Goal: Information Seeking & Learning: Learn about a topic

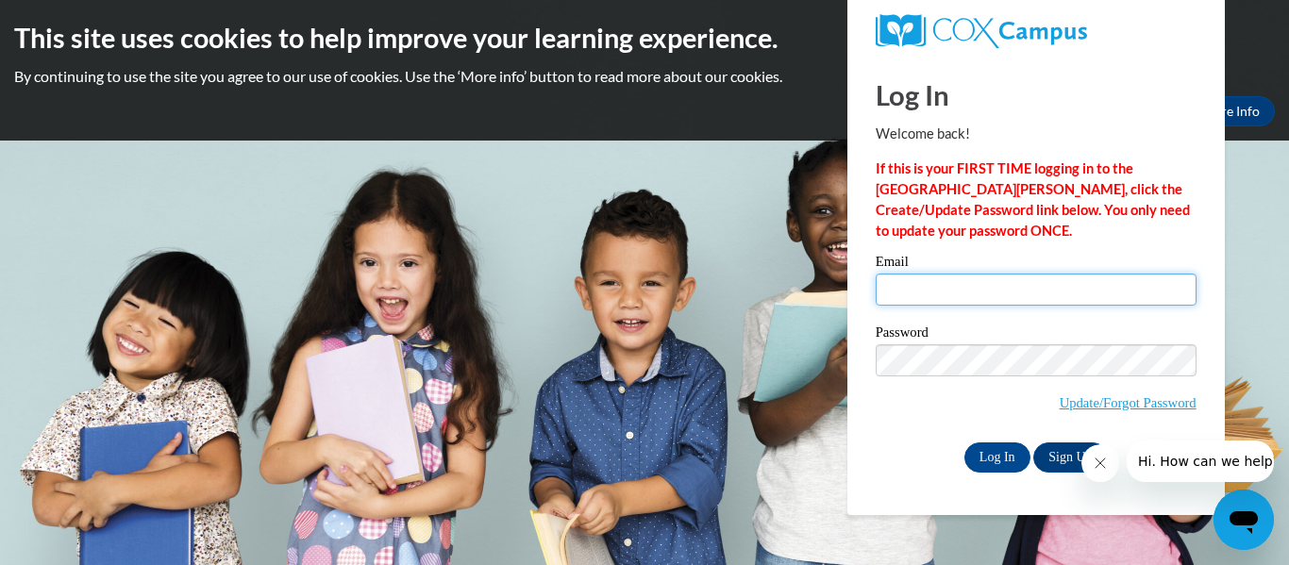
click at [961, 298] on input "Email" at bounding box center [1036, 290] width 321 height 32
type input "amead9660@ung.edu"
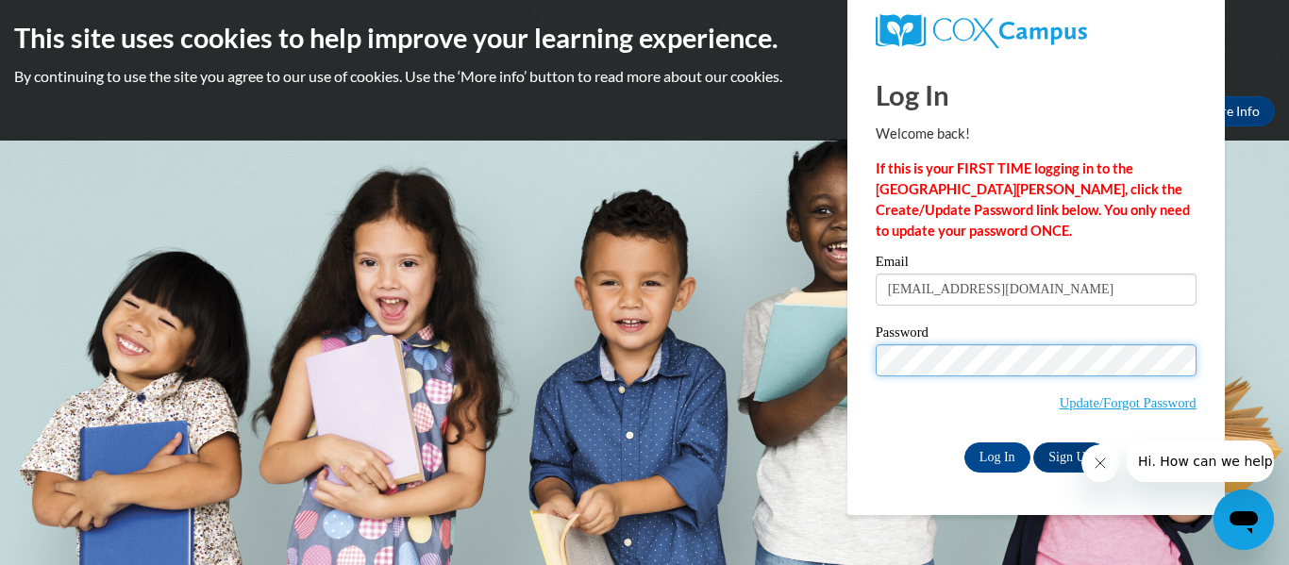
click at [964, 443] on input "Log In" at bounding box center [997, 458] width 66 height 30
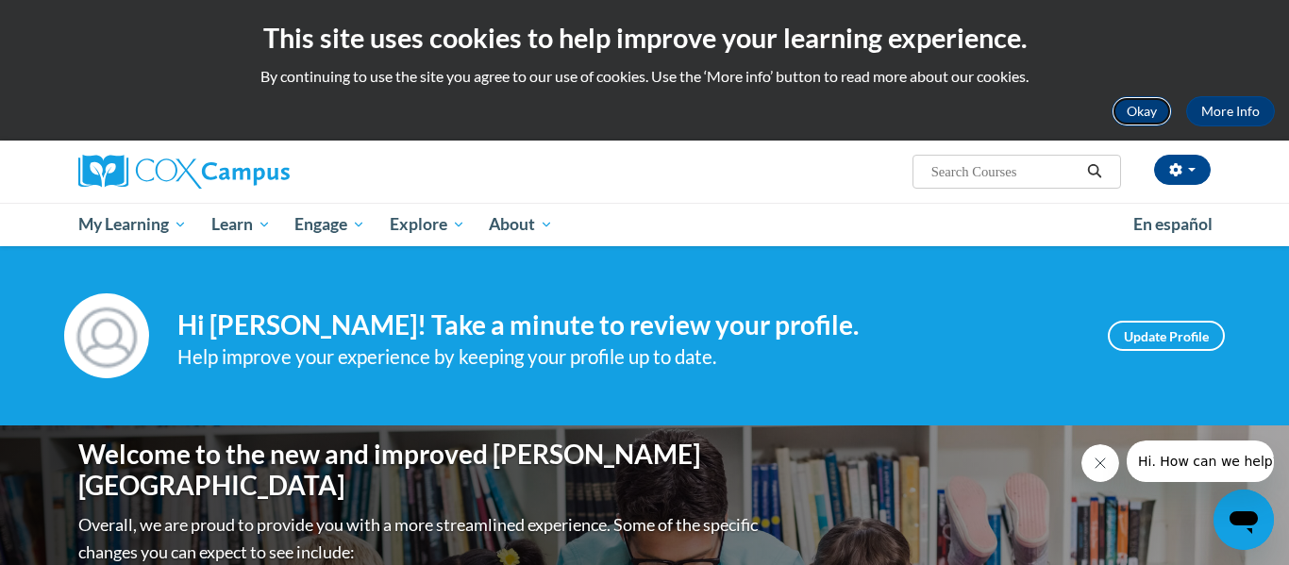
click at [1127, 111] on button "Okay" at bounding box center [1141, 111] width 60 height 30
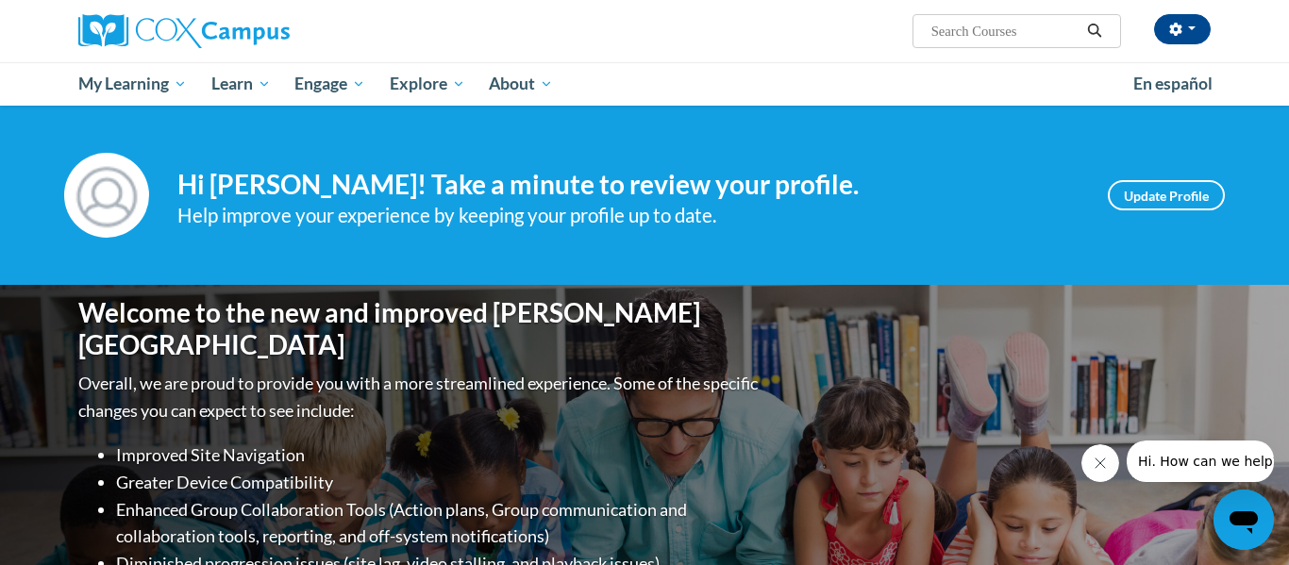
click at [1010, 25] on input "Search..." at bounding box center [1004, 31] width 151 height 23
type input "phonnics"
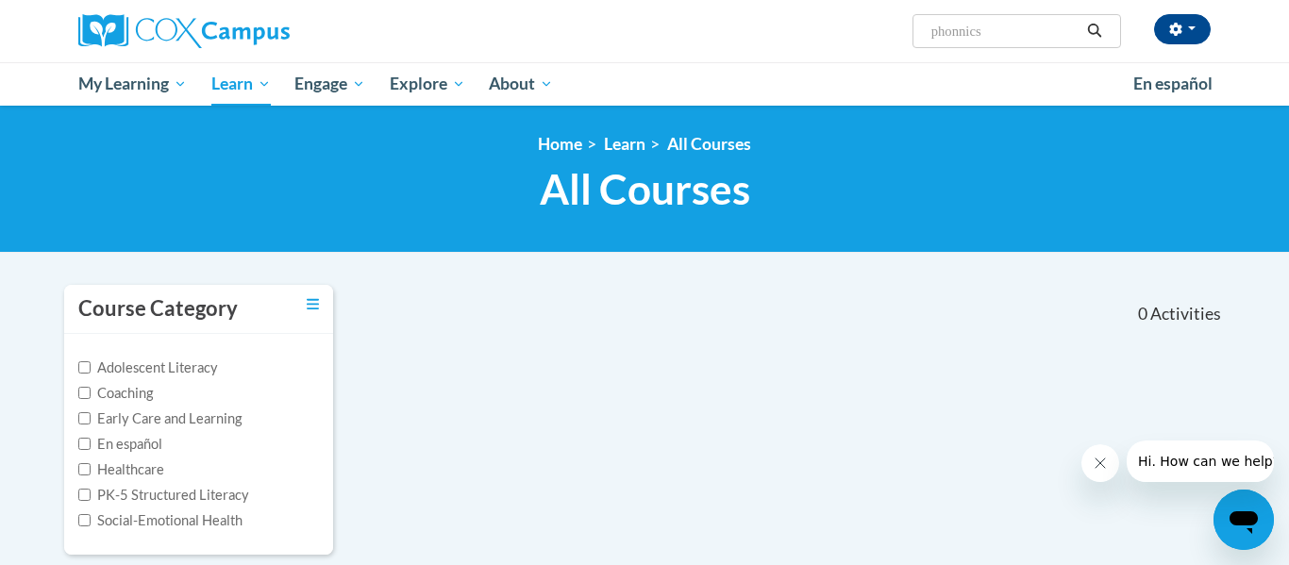
click at [960, 32] on input "phonnics" at bounding box center [1004, 31] width 151 height 23
type input "phonics"
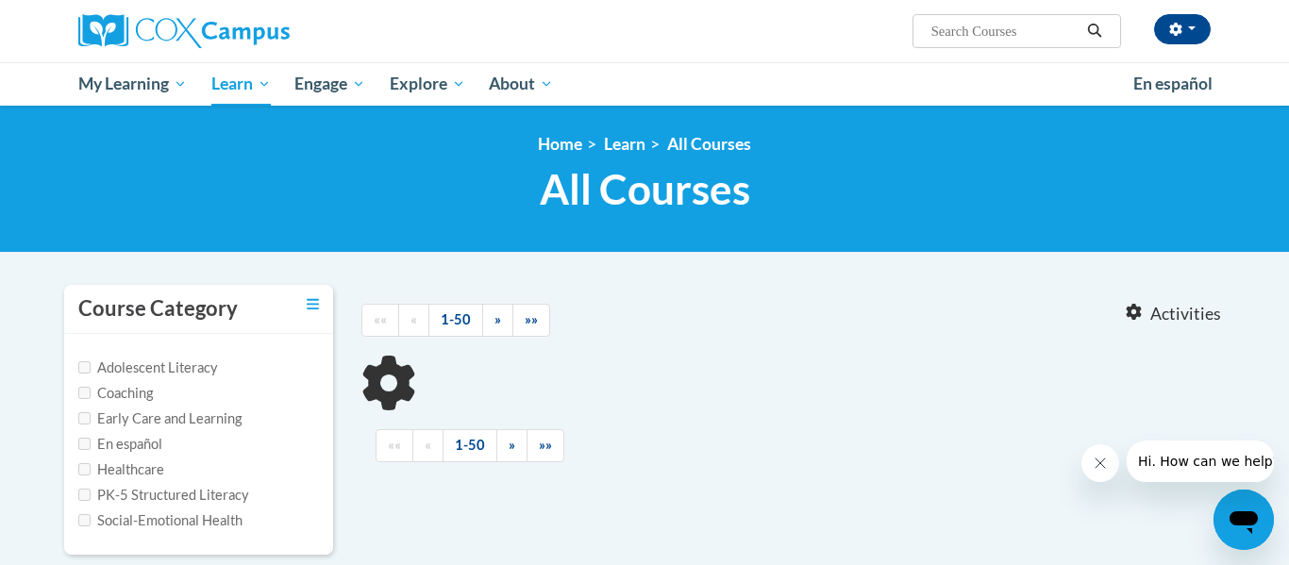
type input "phonics"
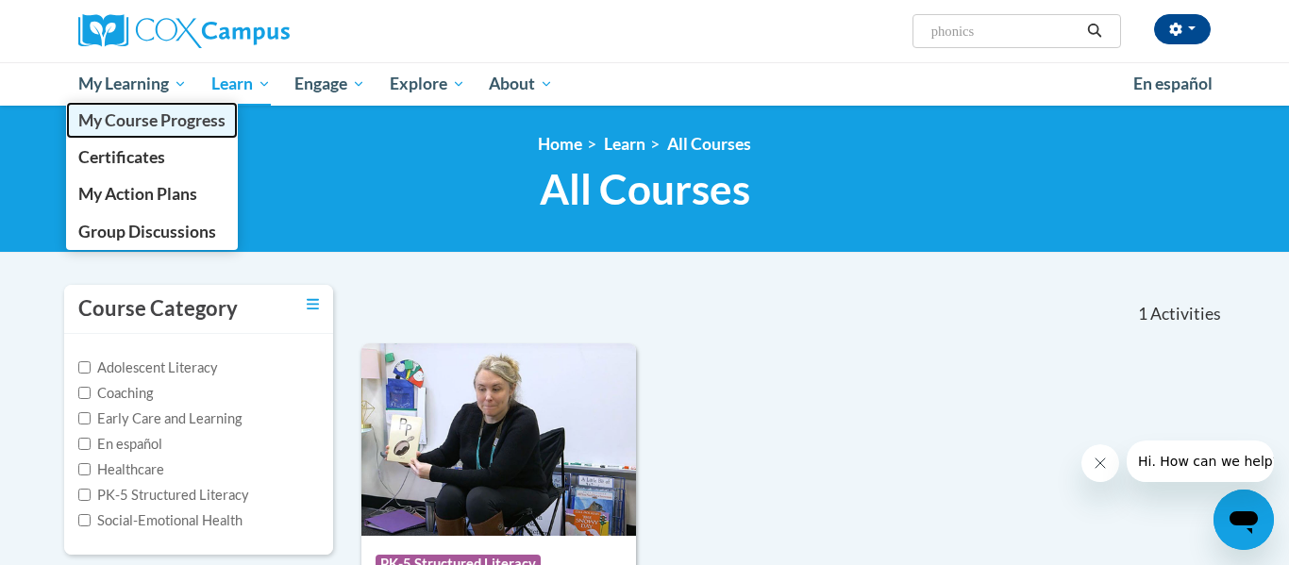
click at [125, 122] on span "My Course Progress" at bounding box center [151, 120] width 147 height 20
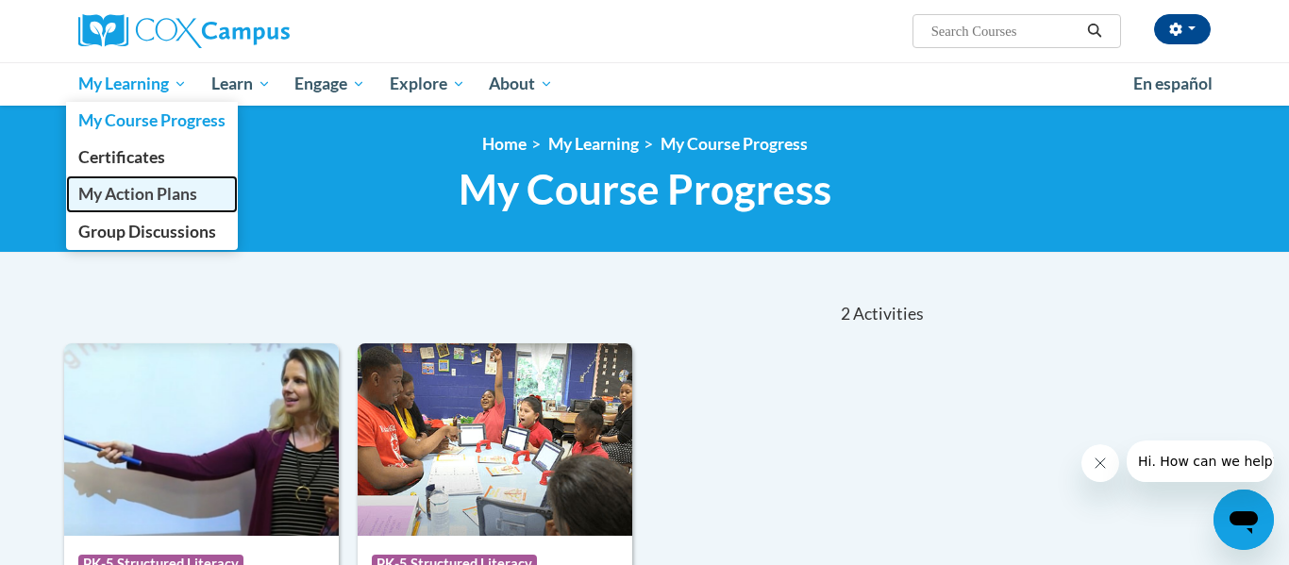
click at [143, 199] on span "My Action Plans" at bounding box center [137, 194] width 119 height 20
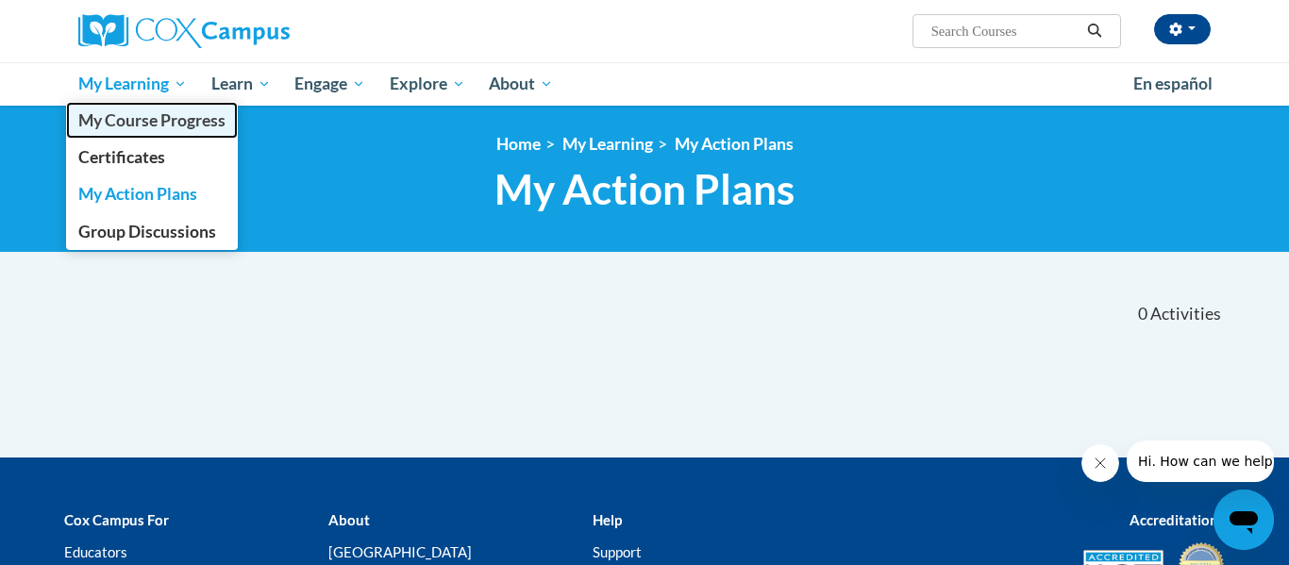
click at [151, 125] on span "My Course Progress" at bounding box center [151, 120] width 147 height 20
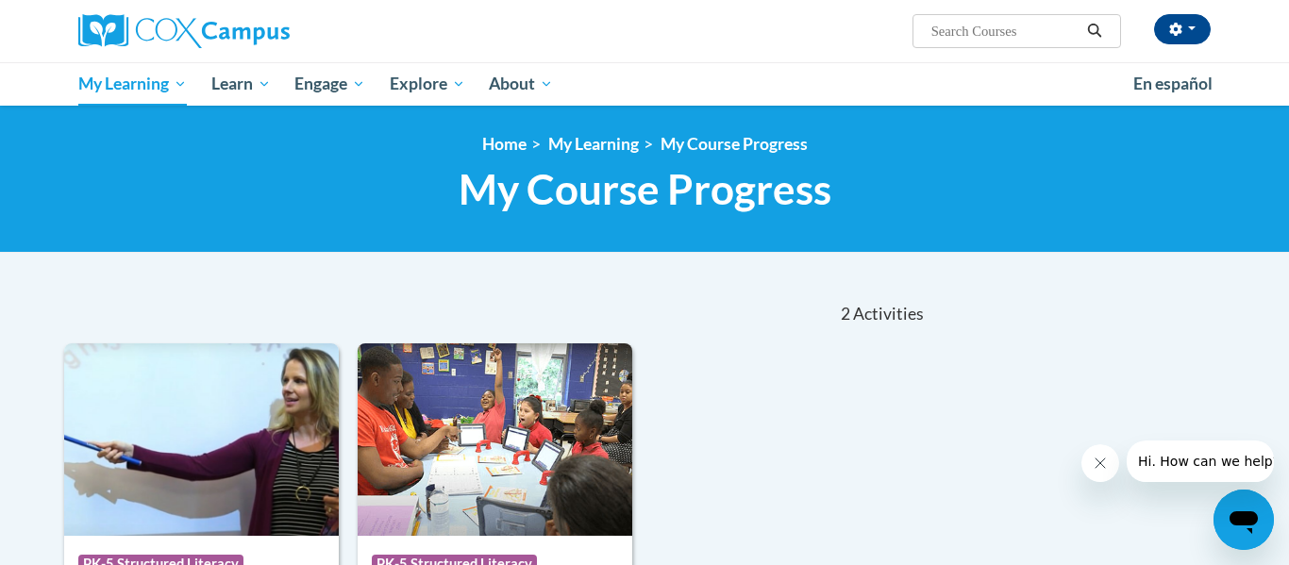
click at [1034, 30] on input "Search..." at bounding box center [1004, 31] width 151 height 23
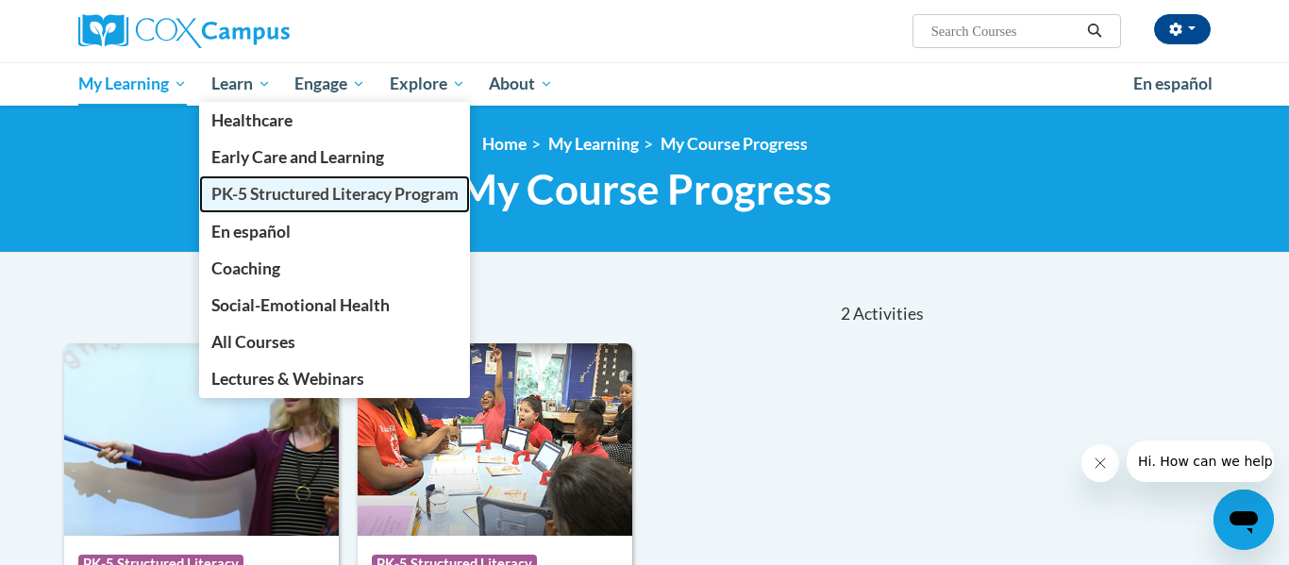
click at [248, 188] on span "PK-5 Structured Literacy Program" at bounding box center [334, 194] width 247 height 20
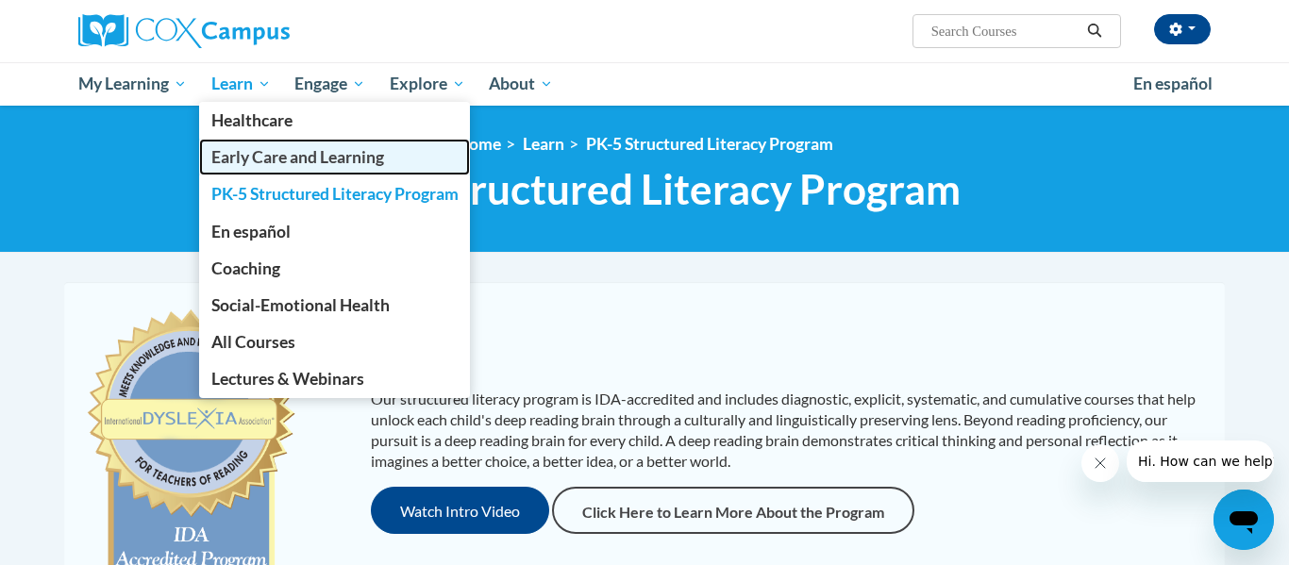
click at [285, 163] on span "Early Care and Learning" at bounding box center [297, 157] width 173 height 20
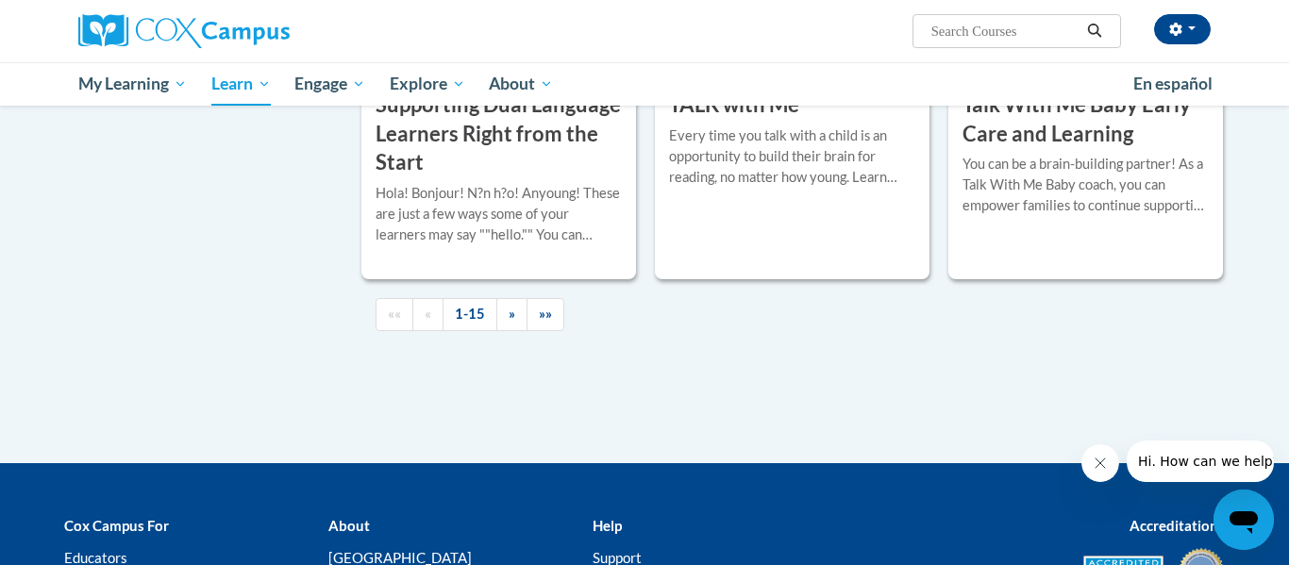
scroll to position [2866, 0]
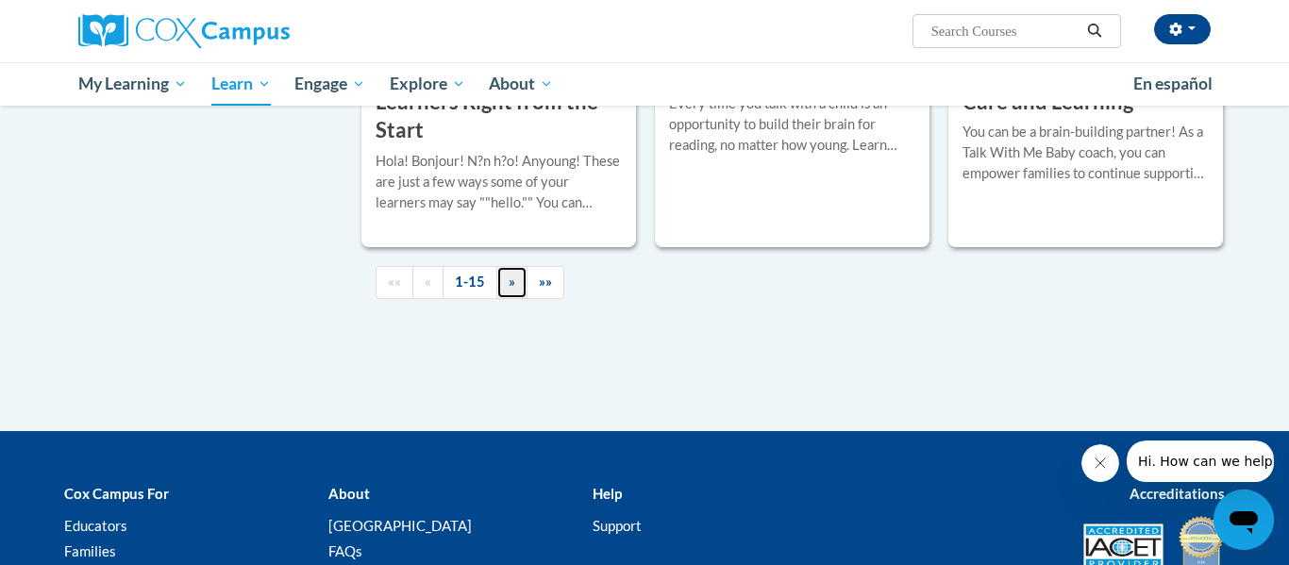
click at [515, 299] on link "»" at bounding box center [511, 282] width 31 height 33
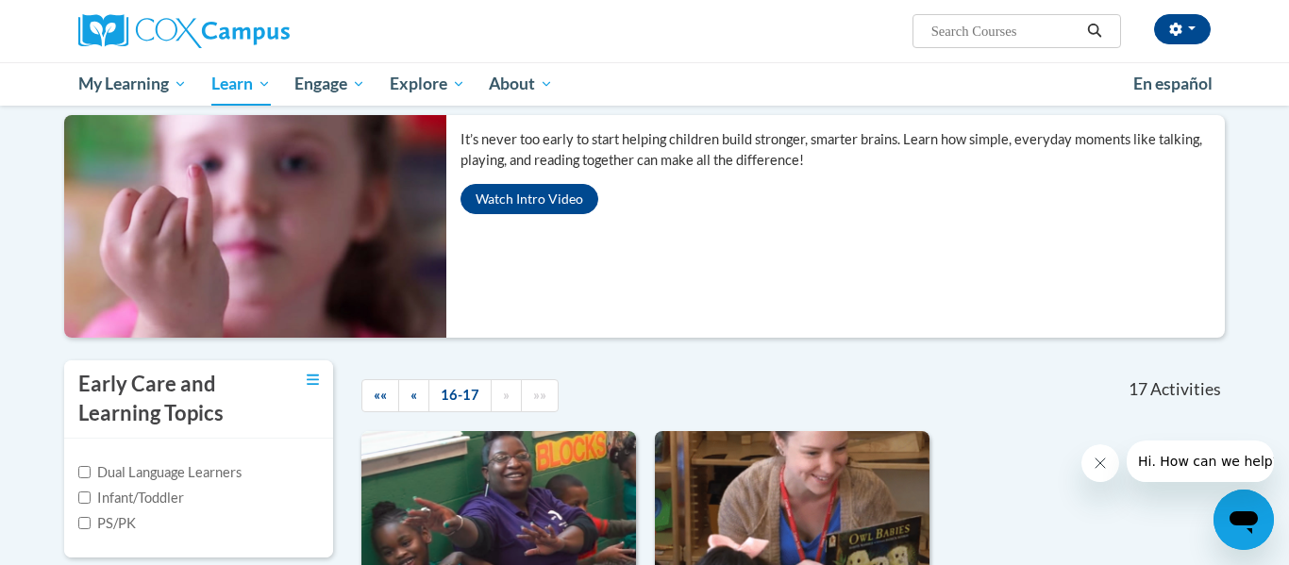
scroll to position [0, 0]
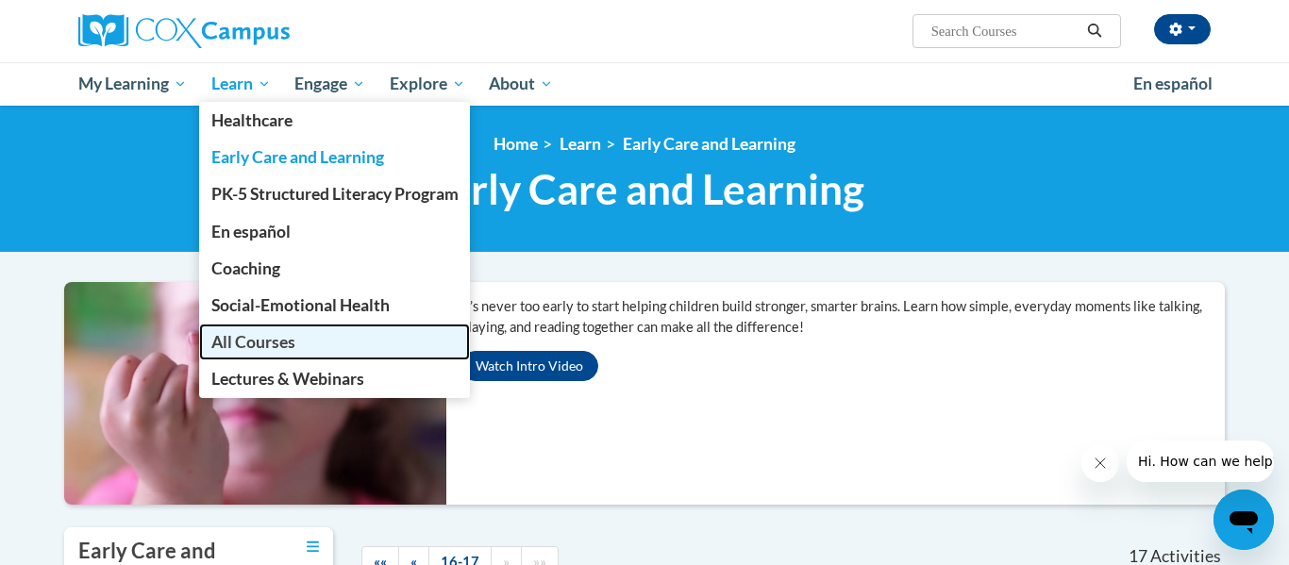
click at [265, 336] on span "All Courses" at bounding box center [253, 342] width 84 height 20
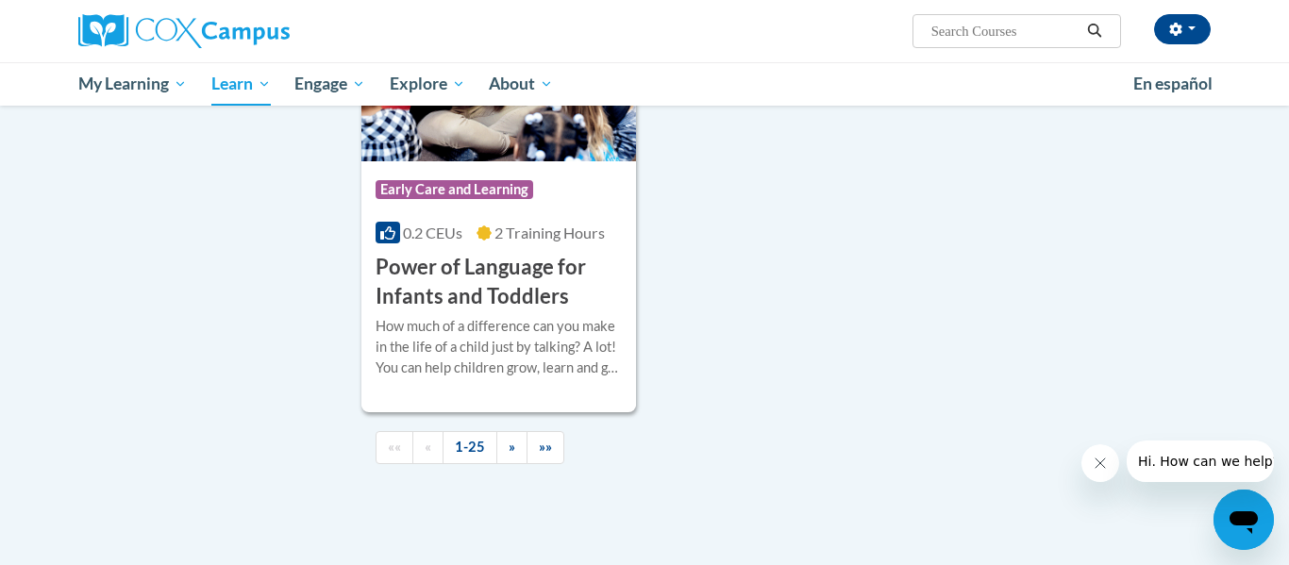
scroll to position [4419, 0]
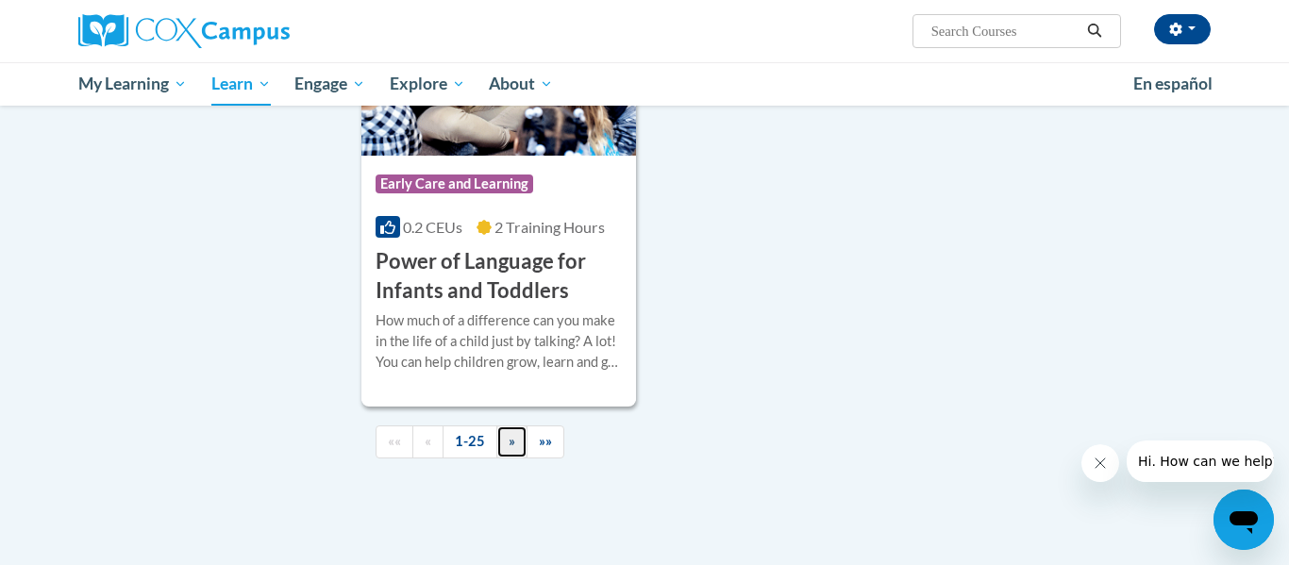
click at [513, 449] on span "»" at bounding box center [512, 441] width 7 height 16
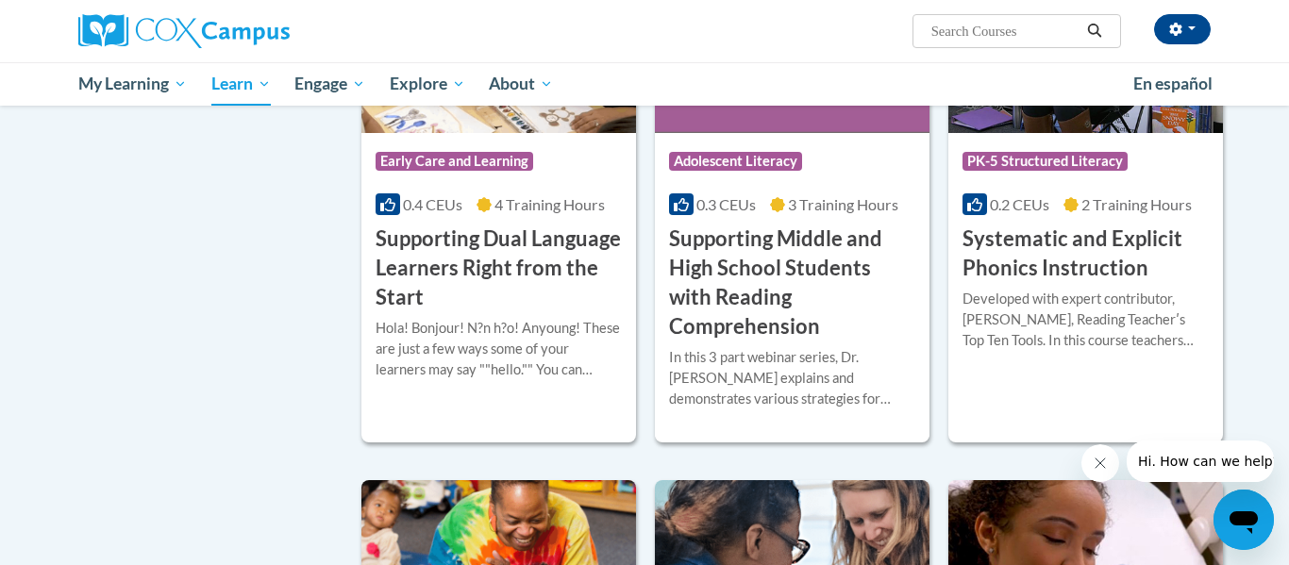
scroll to position [1797, 0]
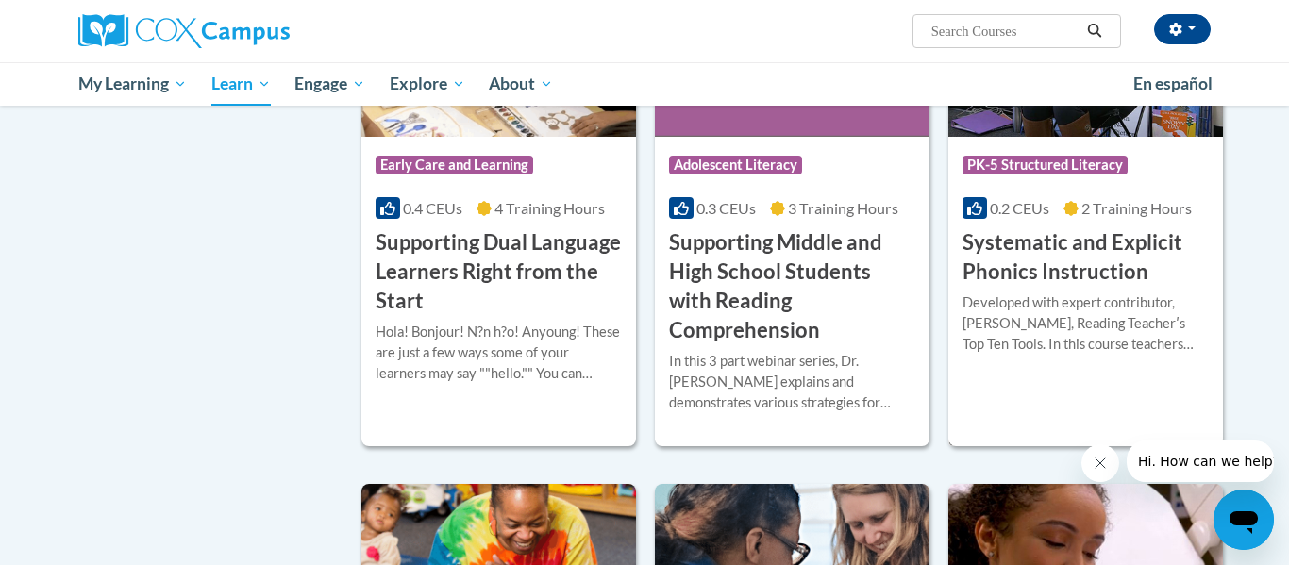
click at [1108, 255] on h3 "Systematic and Explicit Phonics Instruction" at bounding box center [1085, 257] width 246 height 58
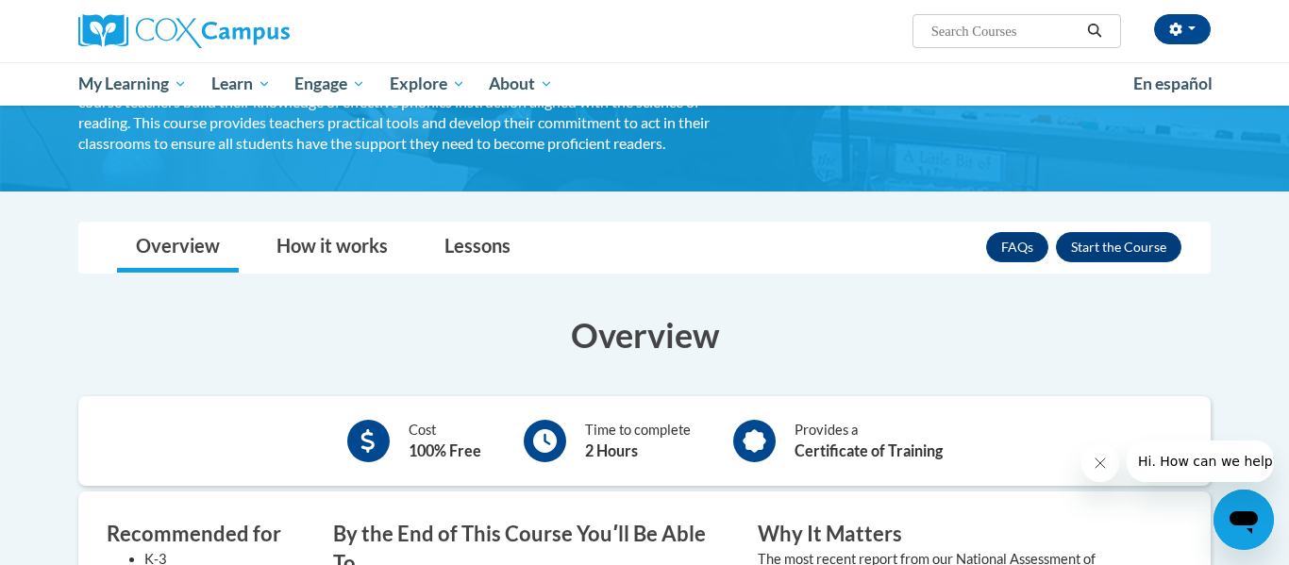
scroll to position [240, 0]
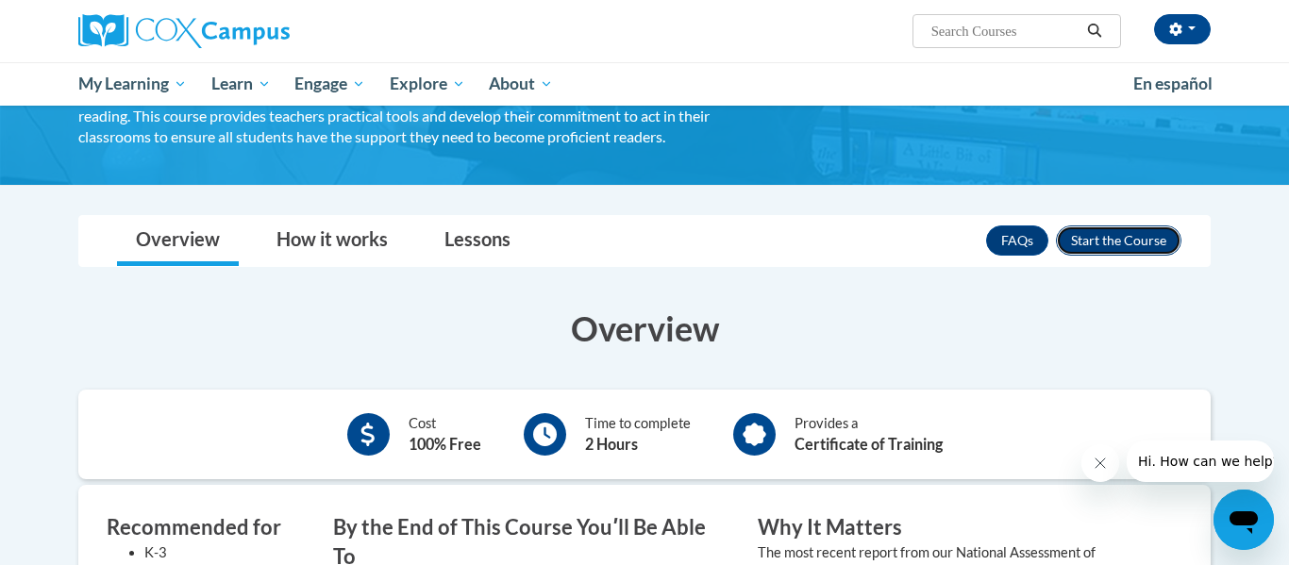
click at [1121, 239] on button "Enroll" at bounding box center [1118, 240] width 125 height 30
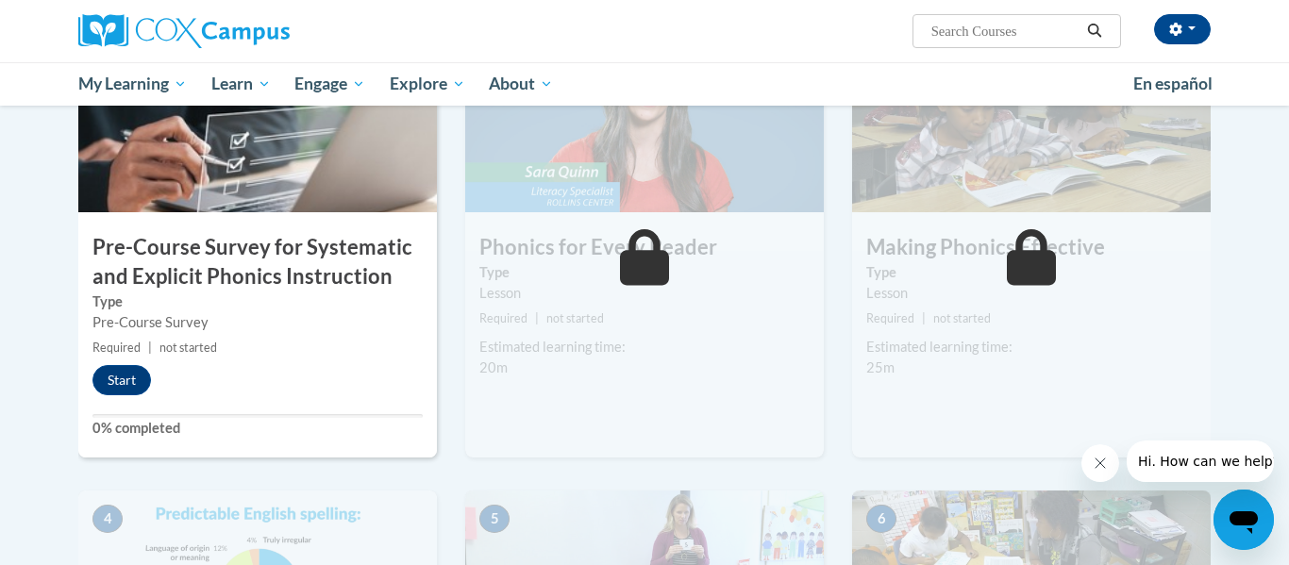
scroll to position [470, 0]
click at [129, 383] on button "Start" at bounding box center [121, 379] width 58 height 30
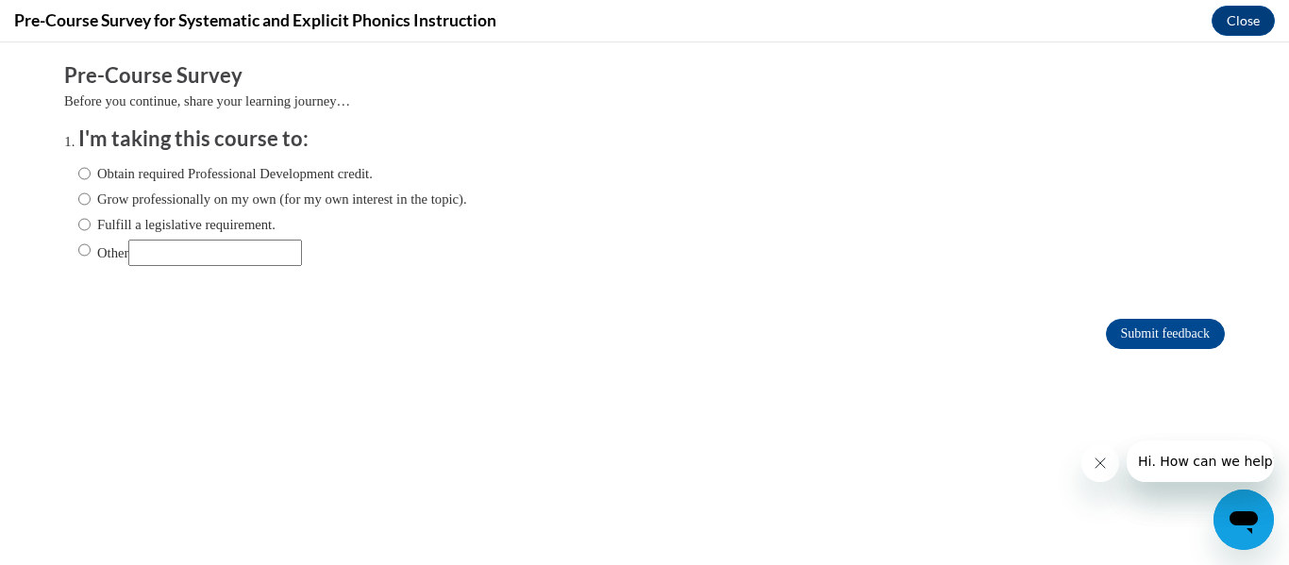
scroll to position [0, 0]
click at [83, 251] on input "Other" at bounding box center [84, 250] width 12 height 21
radio input "true"
click at [80, 246] on input "Other" at bounding box center [84, 250] width 12 height 21
click at [86, 252] on input "Other" at bounding box center [84, 250] width 12 height 21
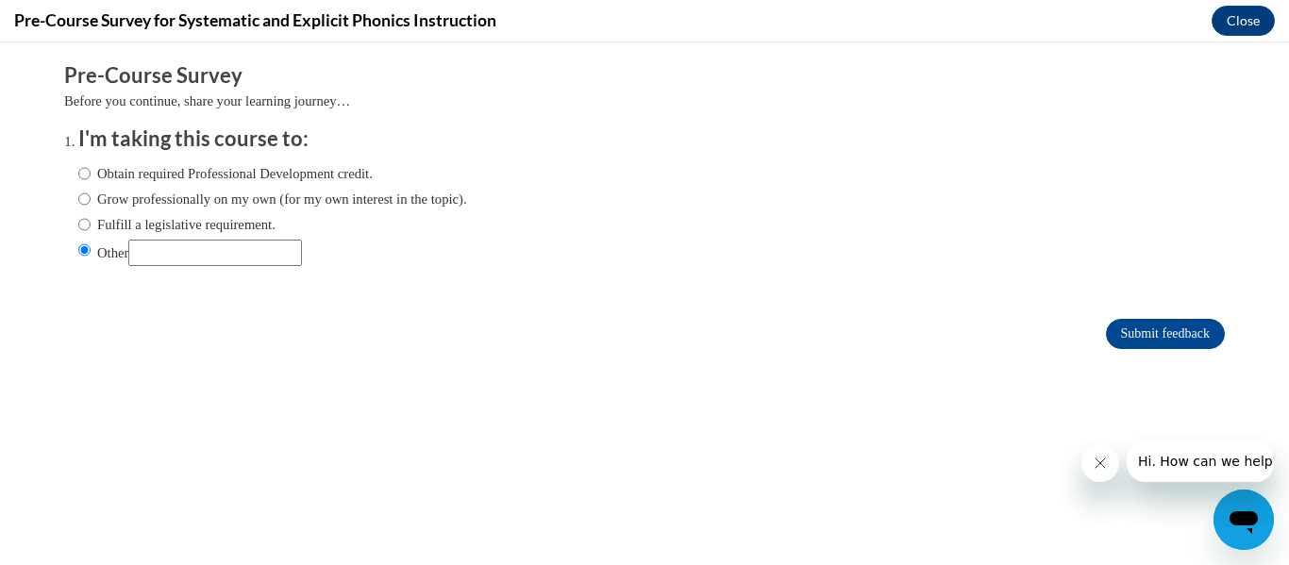
click at [253, 261] on input "Other" at bounding box center [215, 253] width 174 height 26
type input "college credit"
click at [1177, 338] on input "Submit feedback" at bounding box center [1165, 334] width 119 height 30
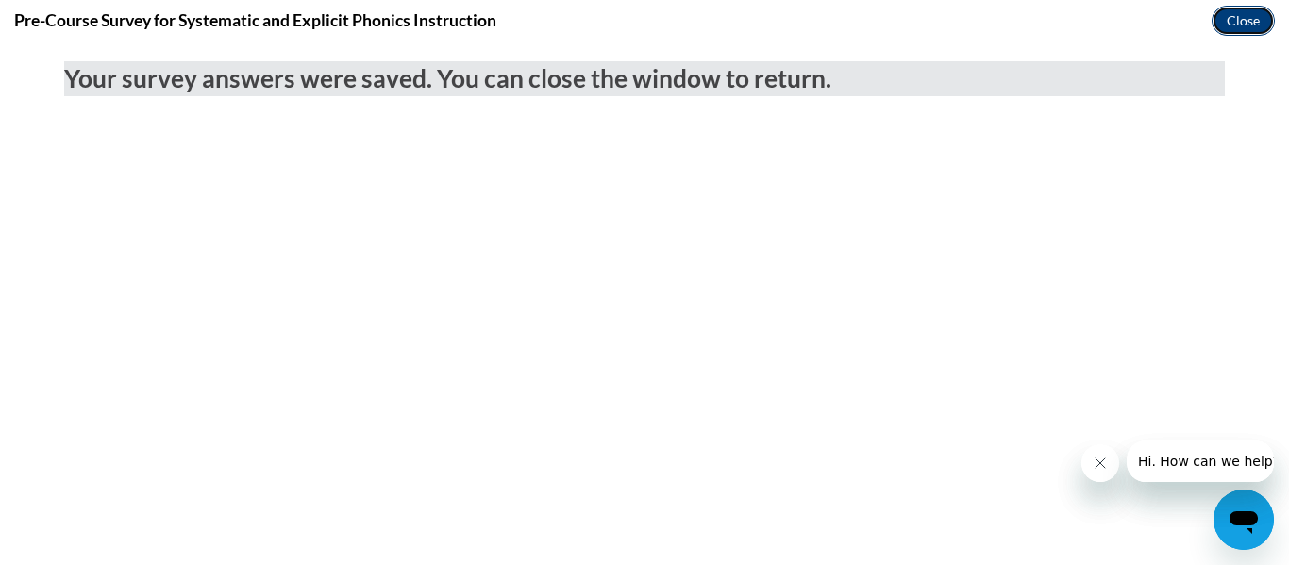
click at [1264, 20] on button "Close" at bounding box center [1242, 21] width 63 height 30
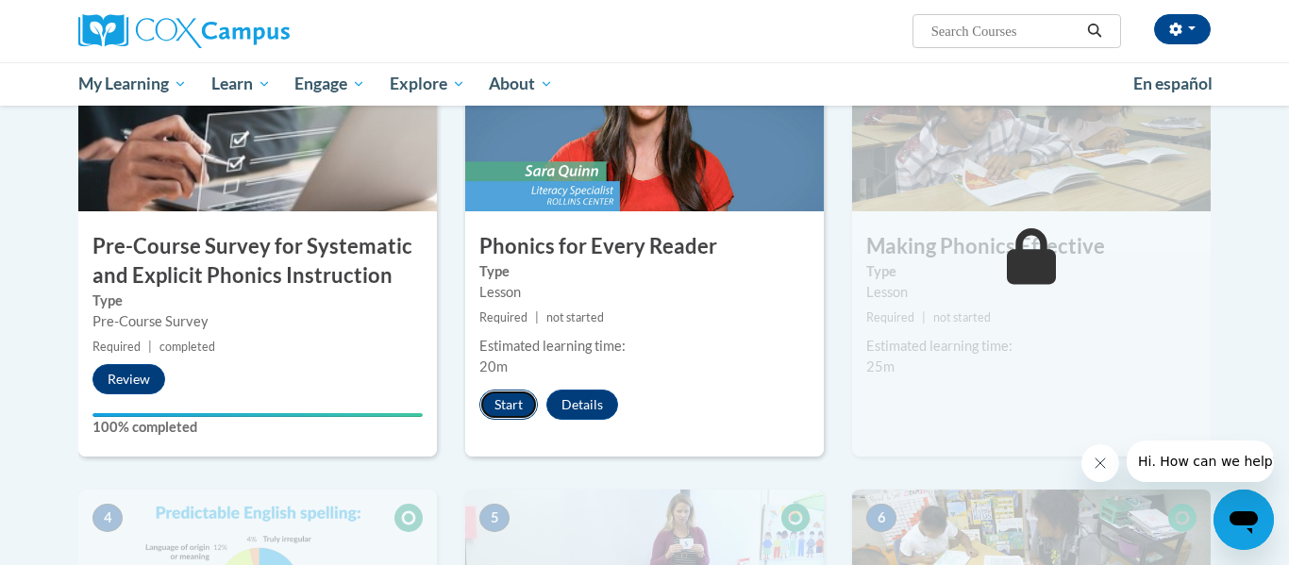
click at [508, 406] on button "Start" at bounding box center [508, 405] width 58 height 30
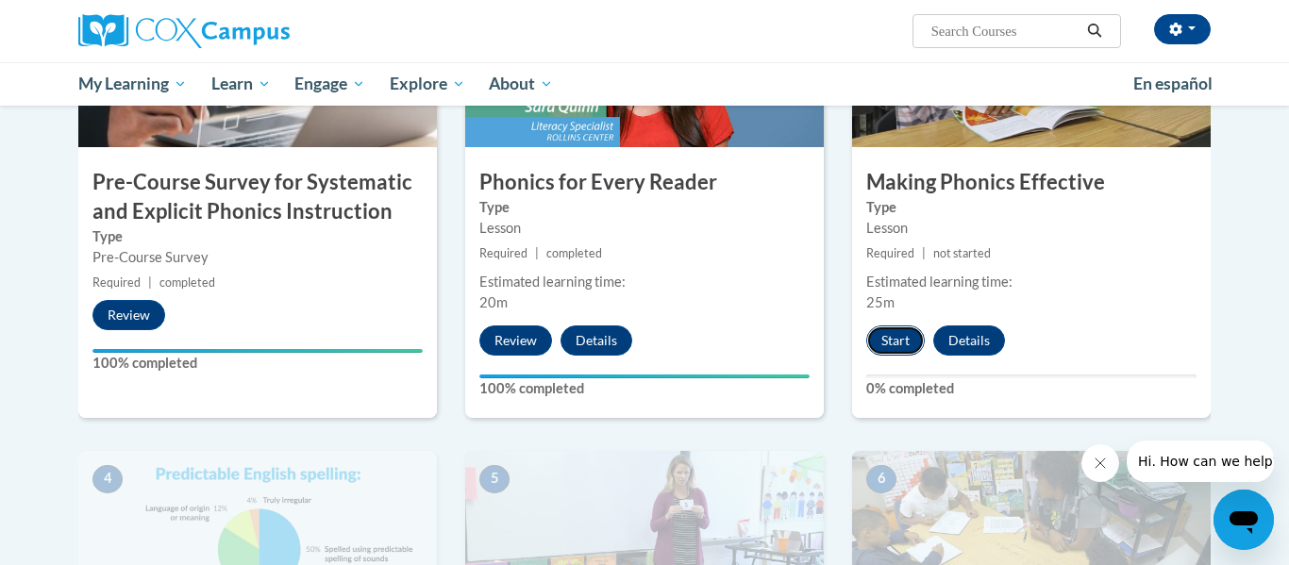
click at [896, 345] on button "Start" at bounding box center [895, 341] width 58 height 30
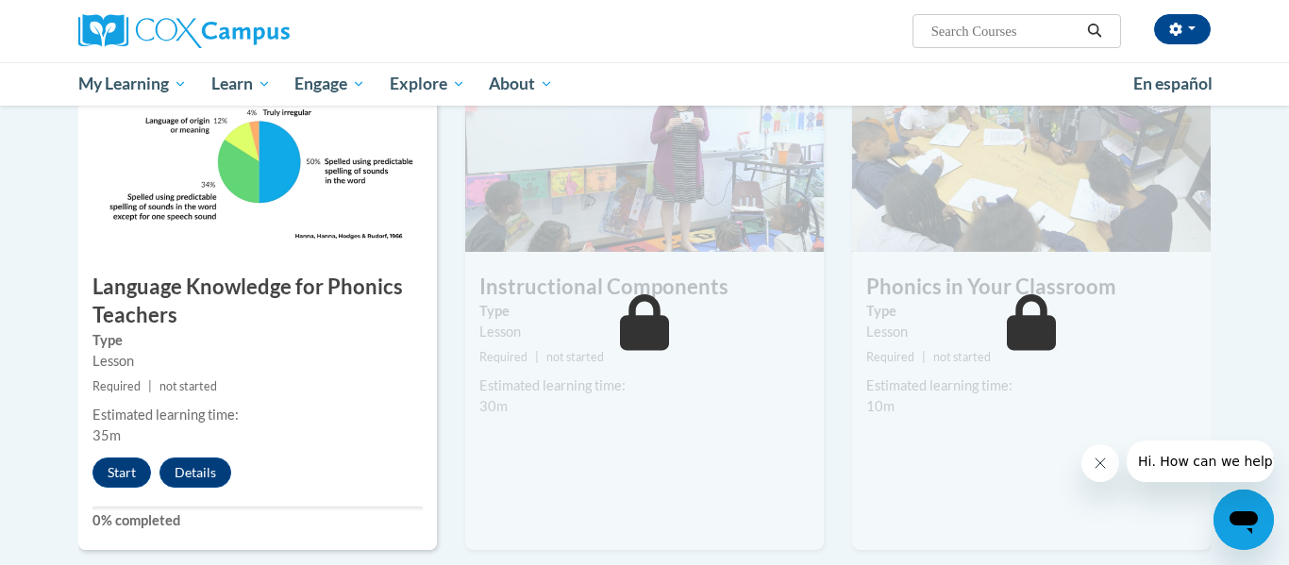
scroll to position [923, 0]
click at [113, 469] on button "Start" at bounding box center [121, 472] width 58 height 30
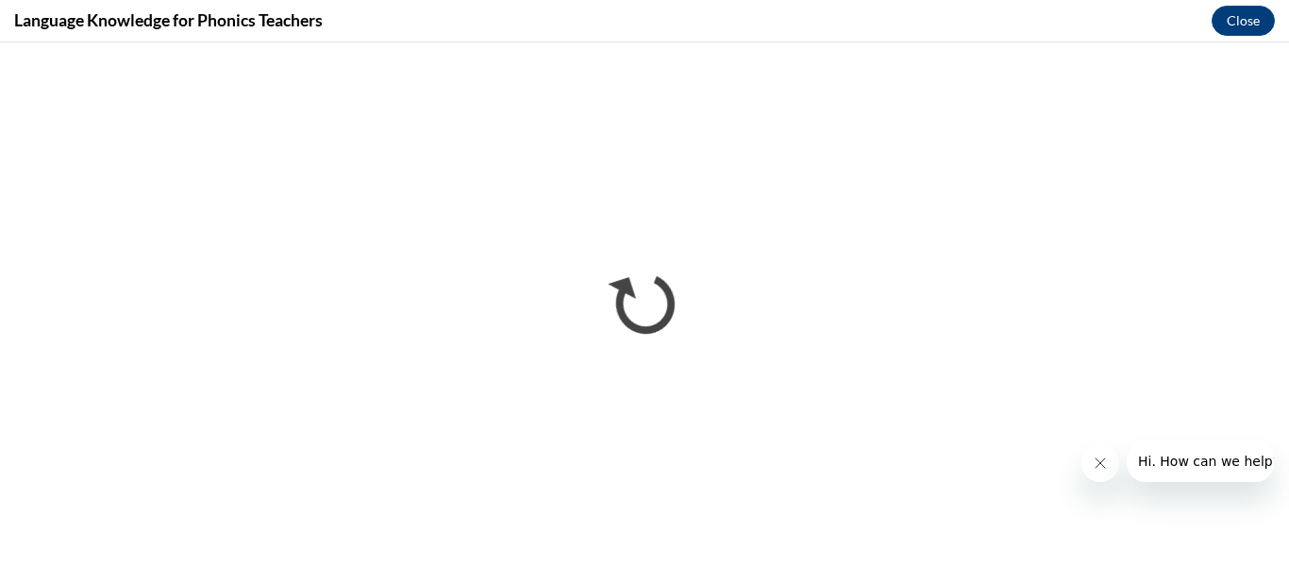
scroll to position [0, 0]
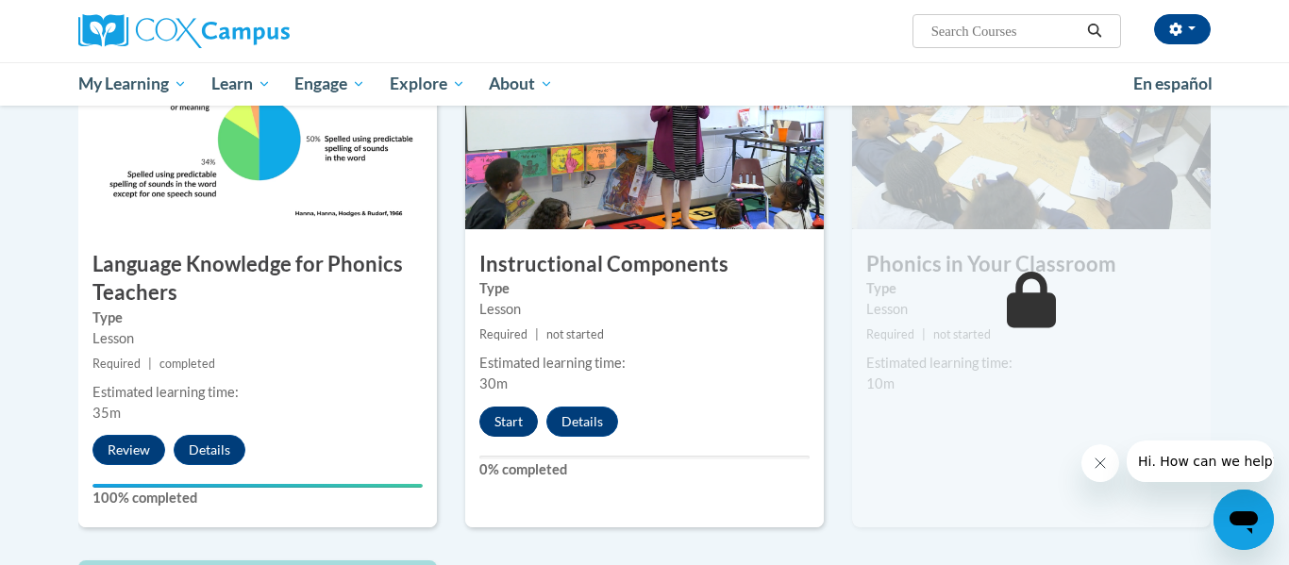
scroll to position [950, 0]
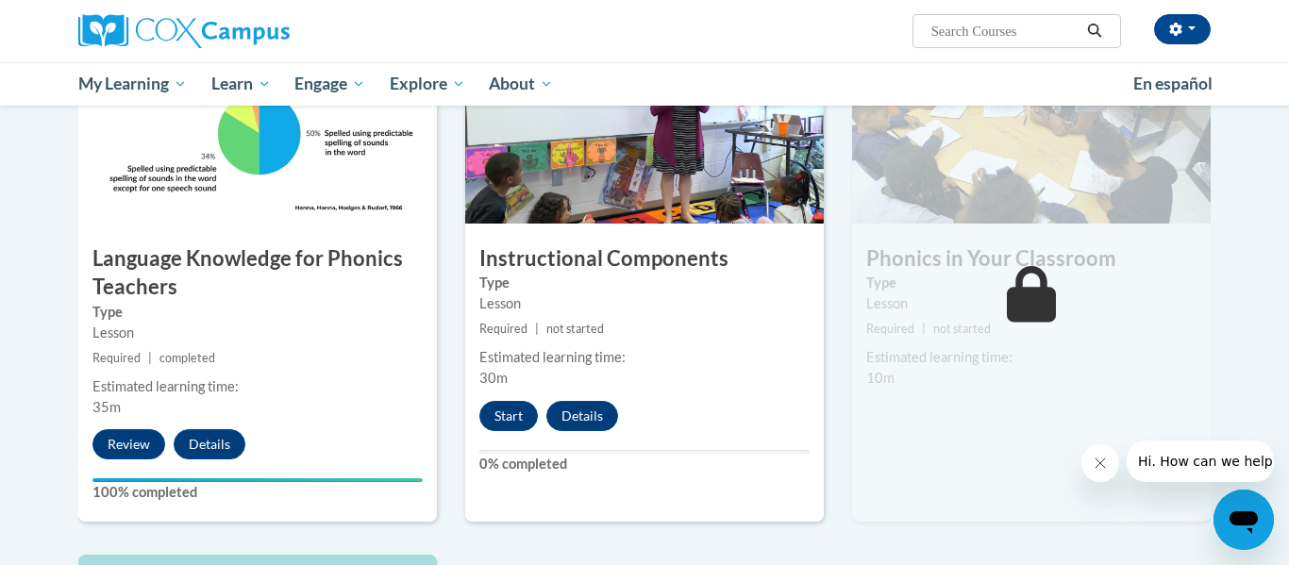
click at [508, 436] on div "5 Instructional Components Type Lesson Required | not started Estimated learnin…" at bounding box center [644, 279] width 359 height 488
click at [505, 413] on button "Start" at bounding box center [508, 416] width 58 height 30
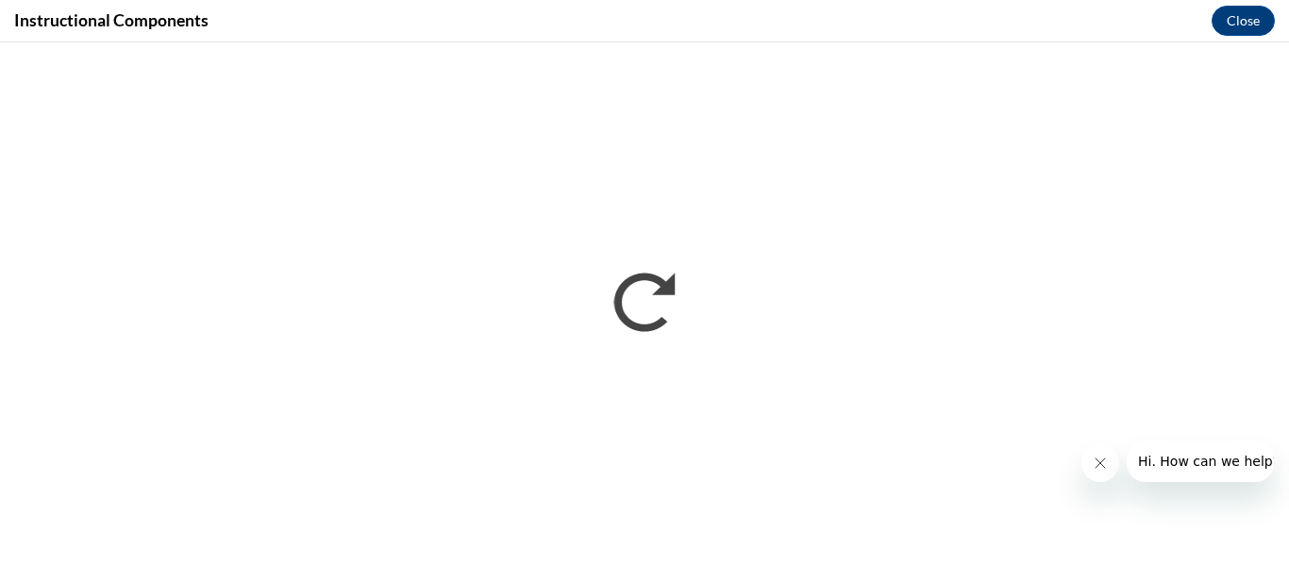
scroll to position [0, 0]
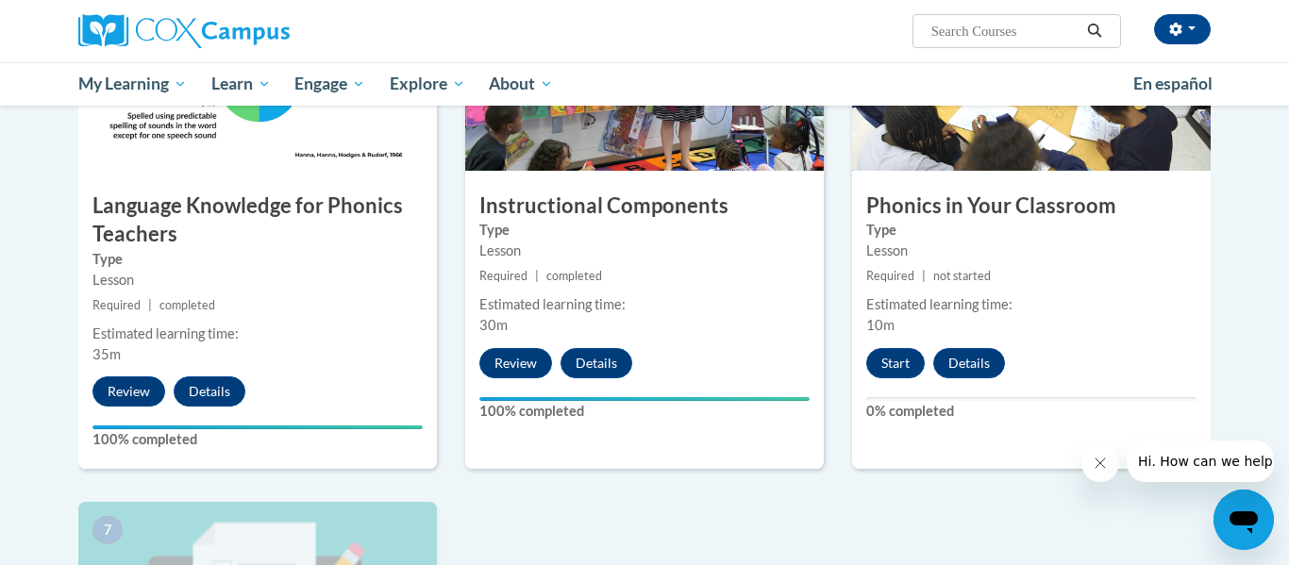
scroll to position [969, 0]
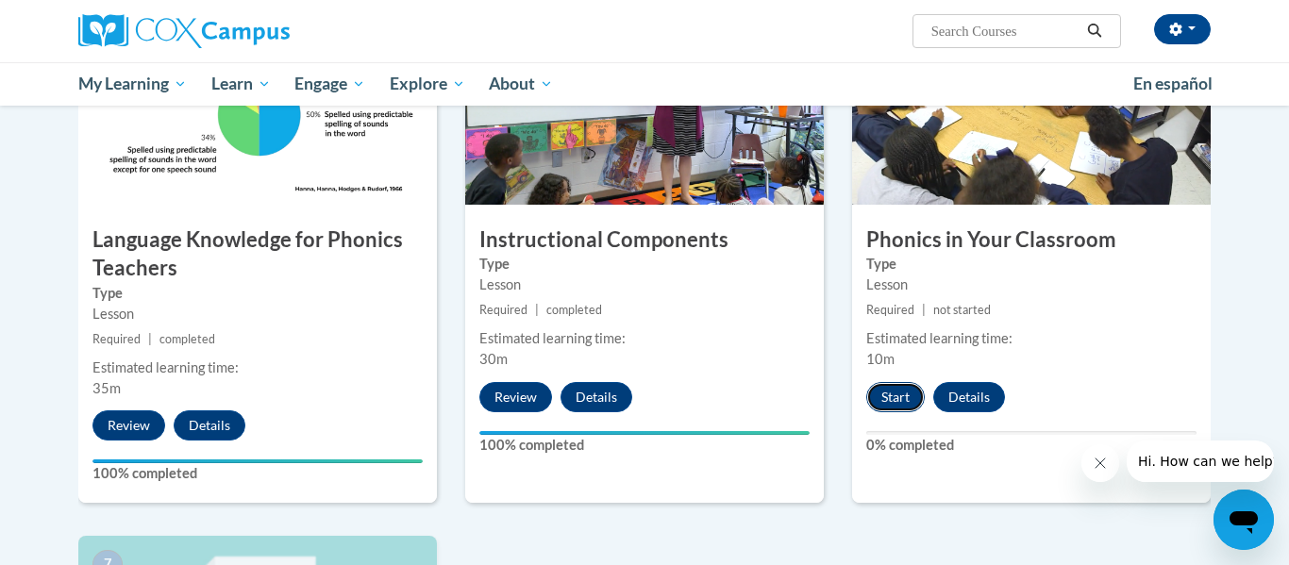
click at [902, 395] on button "Start" at bounding box center [895, 397] width 58 height 30
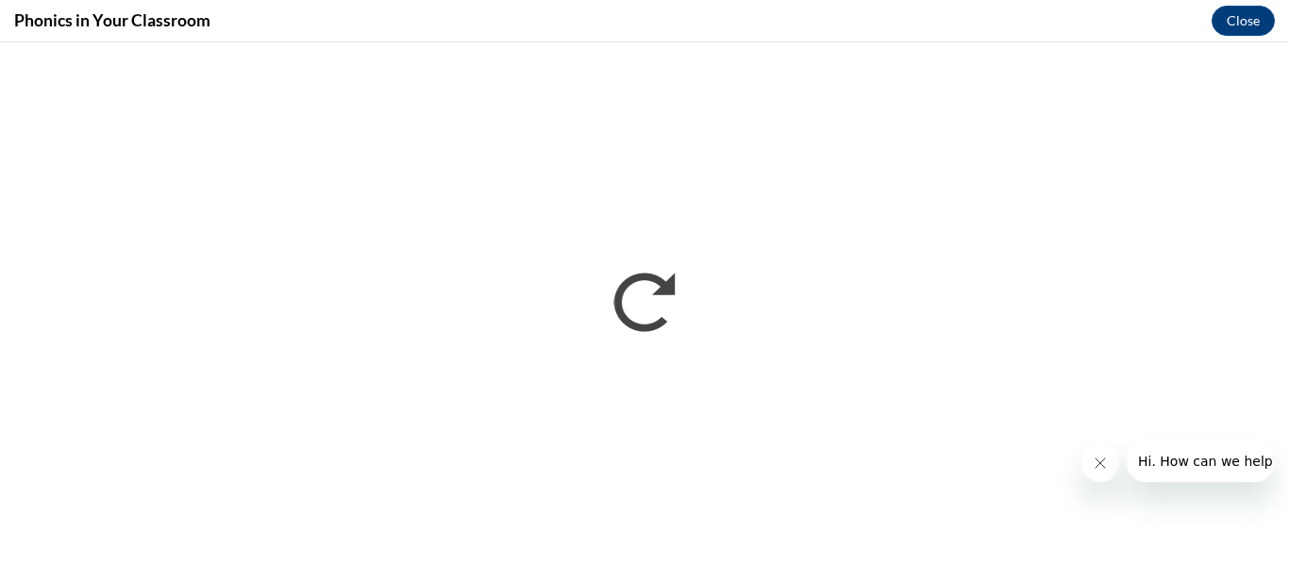
scroll to position [0, 0]
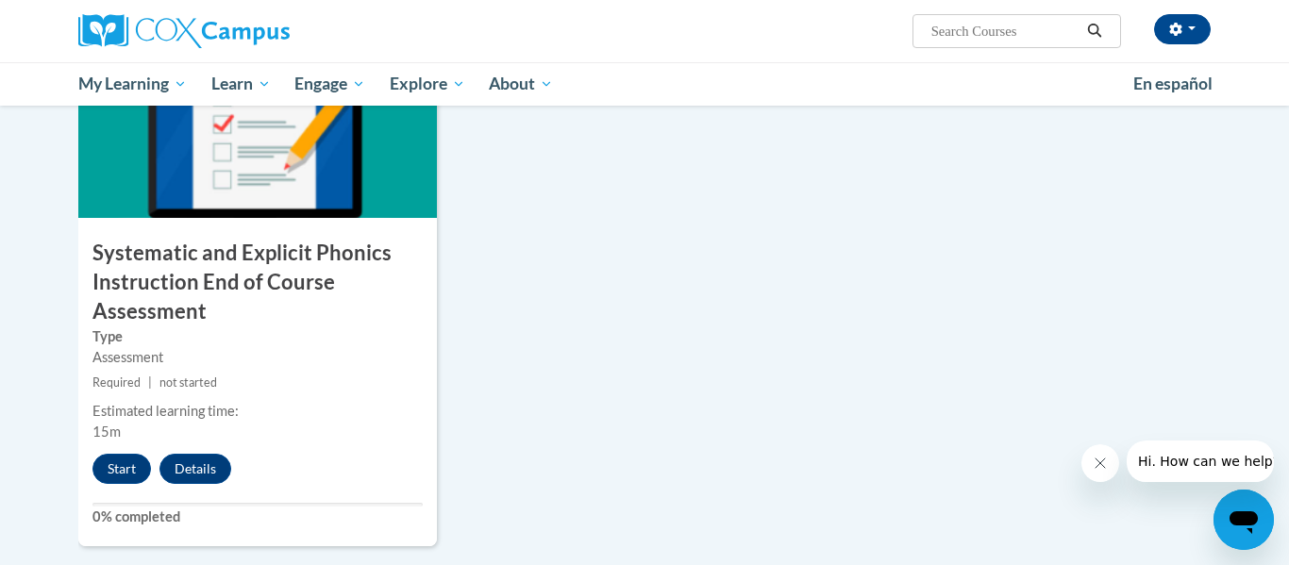
scroll to position [1486, 0]
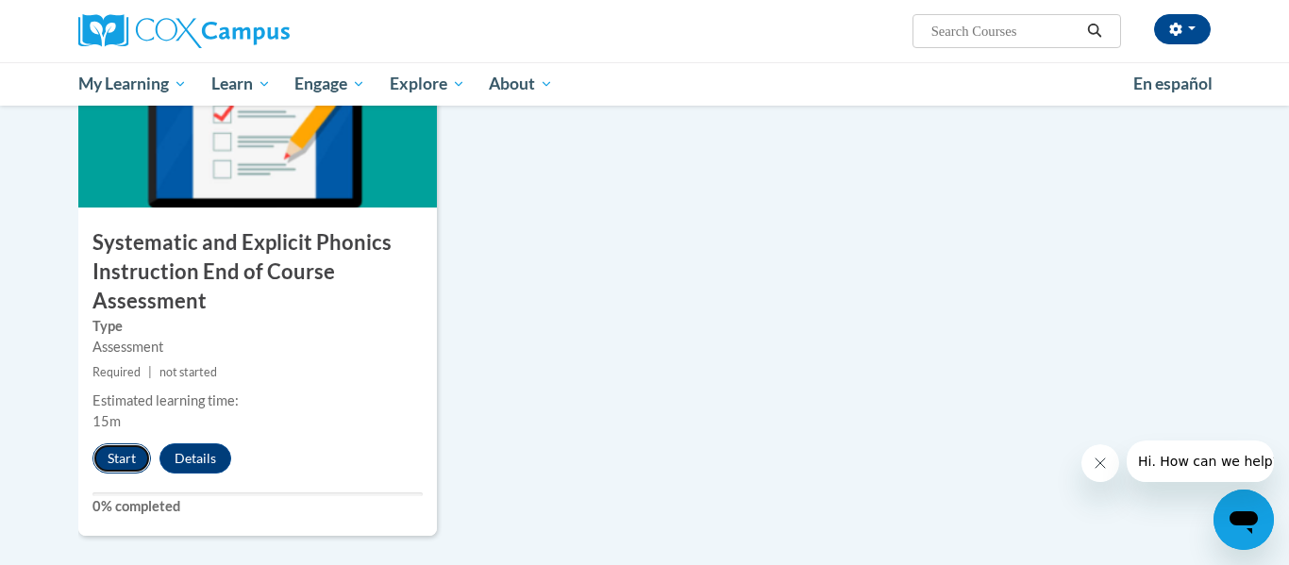
click at [117, 467] on button "Start" at bounding box center [121, 458] width 58 height 30
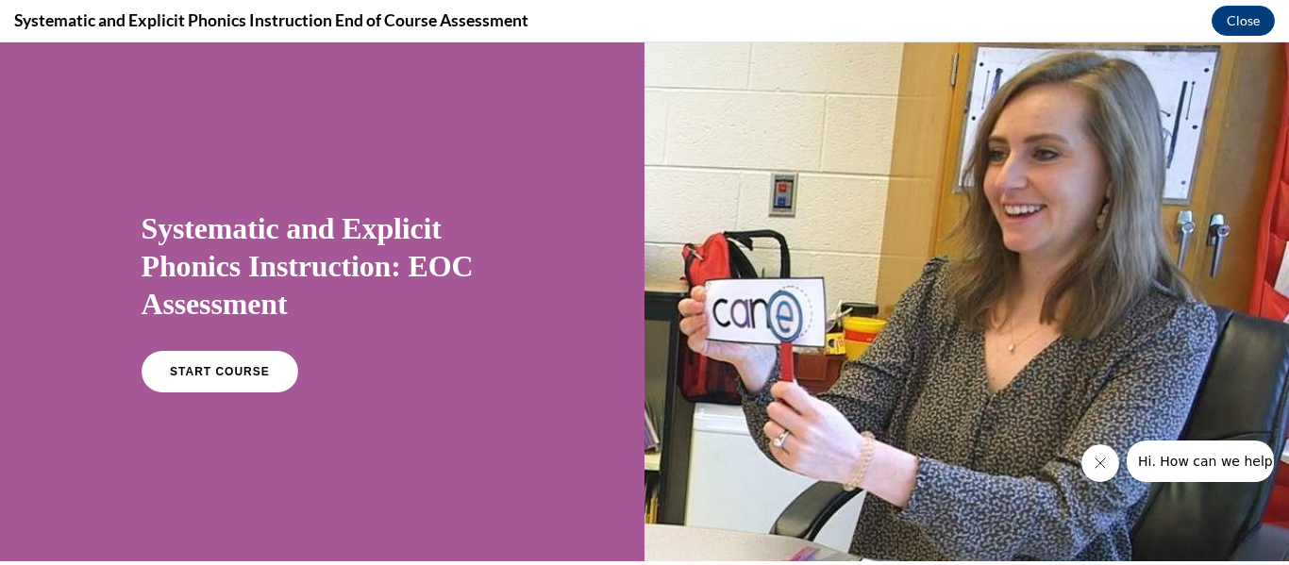
scroll to position [0, 0]
click at [276, 364] on link "START COURSE" at bounding box center [219, 371] width 164 height 43
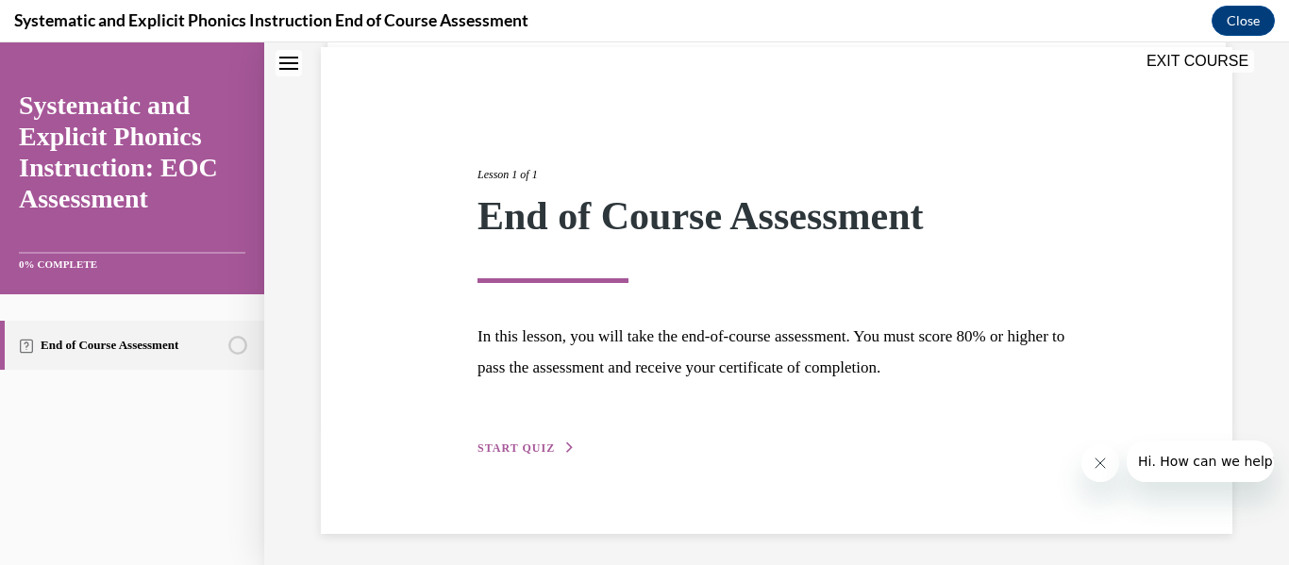
scroll to position [145, 0]
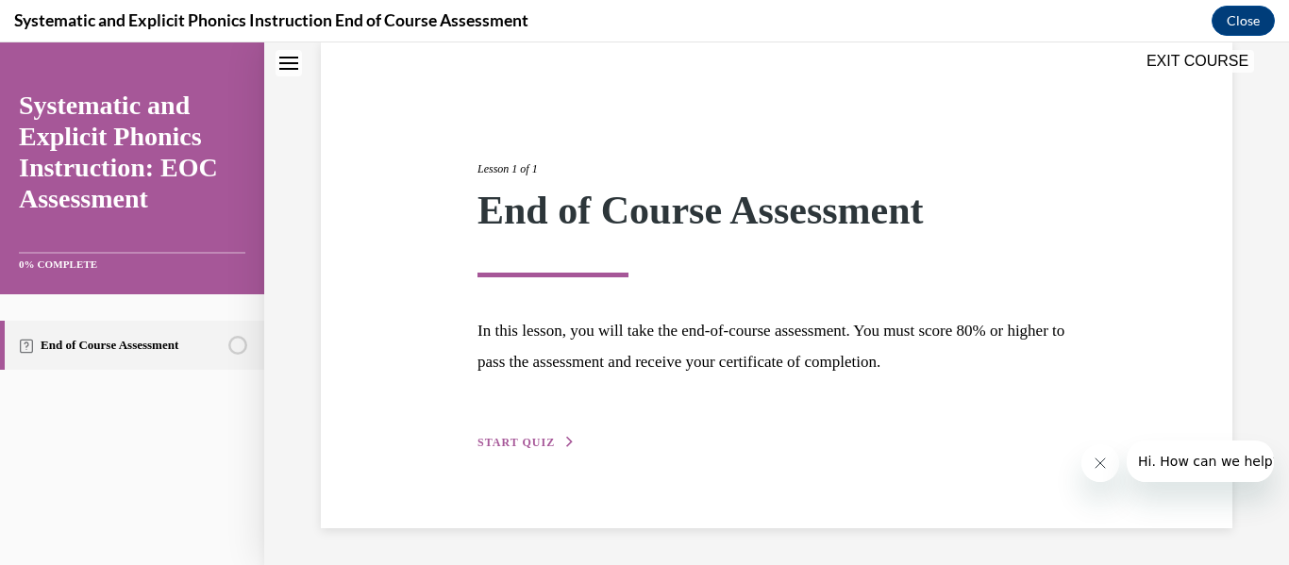
click at [535, 443] on span "START QUIZ" at bounding box center [515, 442] width 77 height 13
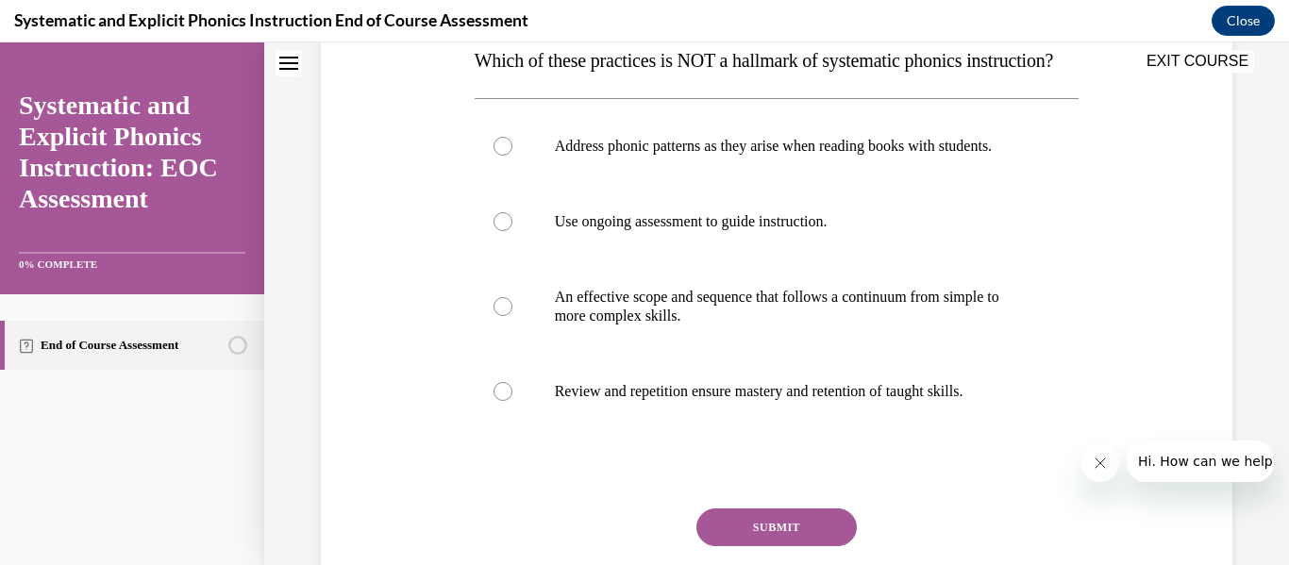
scroll to position [319, 0]
click at [1050, 134] on div "Address phonic patterns as they arise when reading books with students. Use ong…" at bounding box center [777, 267] width 605 height 341
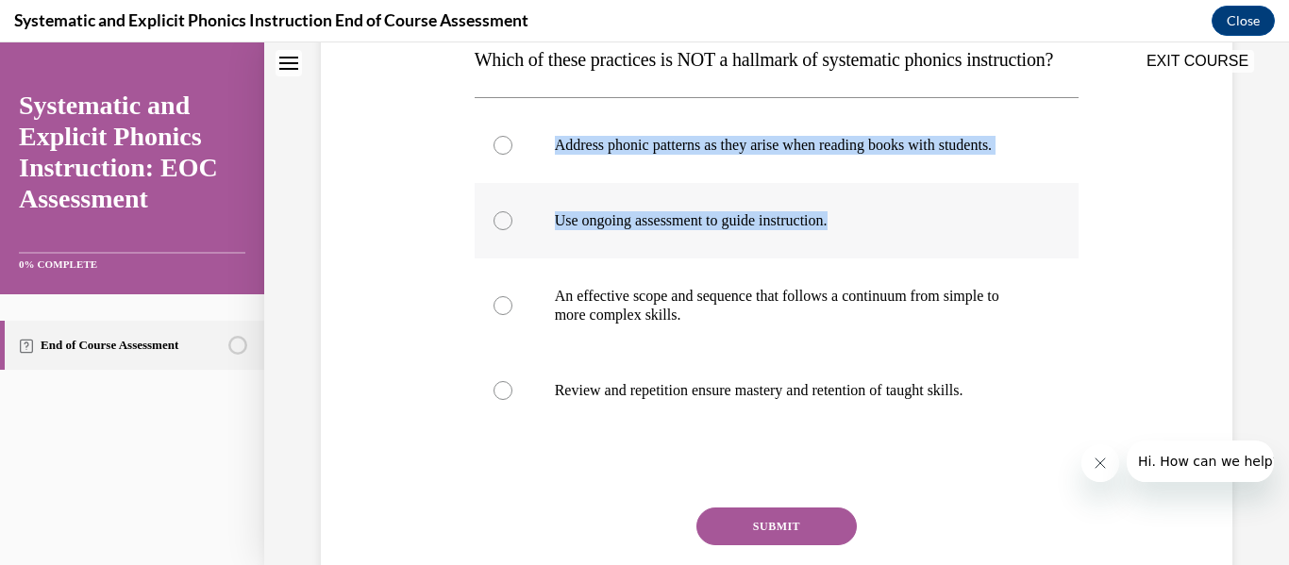
drag, startPoint x: 1198, startPoint y: 250, endPoint x: 1001, endPoint y: 226, distance: 198.6
click at [1001, 226] on div "Question 01/10 Which of these practices is NOT a hallmark of systematic phonics…" at bounding box center [776, 275] width 921 height 776
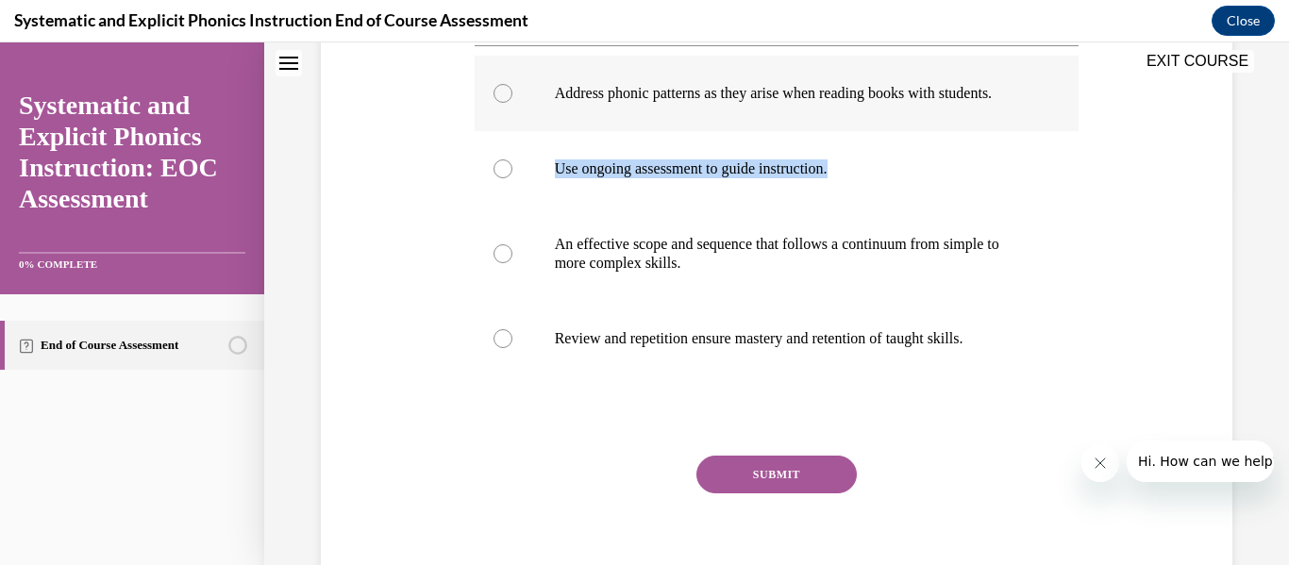
scroll to position [373, 0]
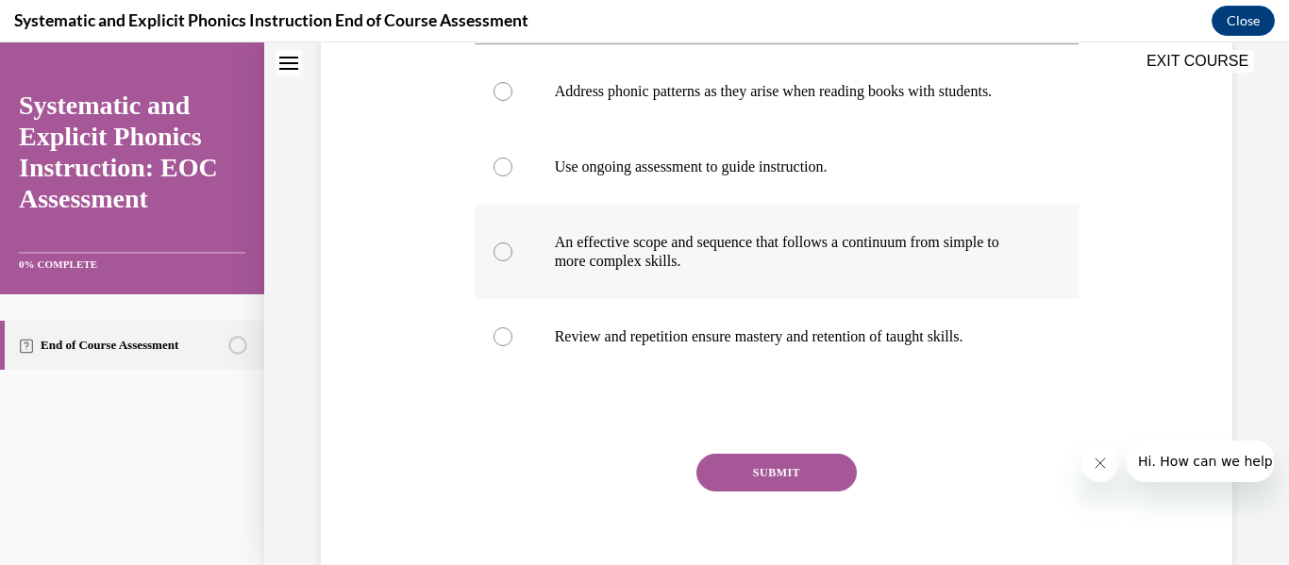
click at [503, 261] on div at bounding box center [502, 251] width 19 height 19
click at [795, 492] on button "SUBMIT" at bounding box center [776, 473] width 160 height 38
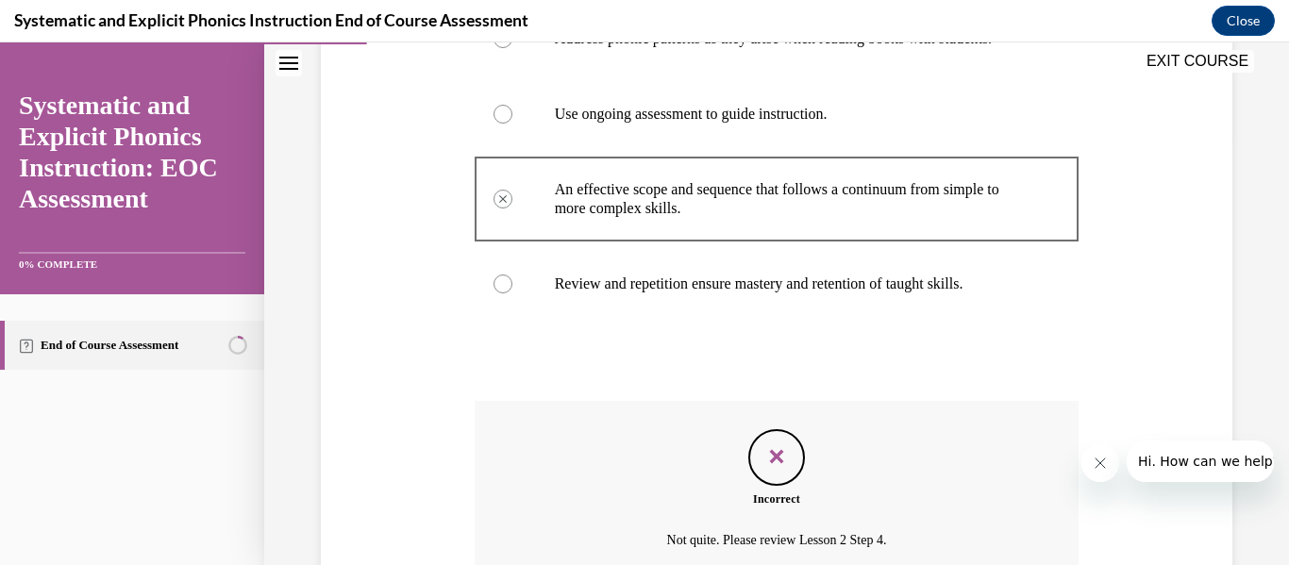
scroll to position [644, 0]
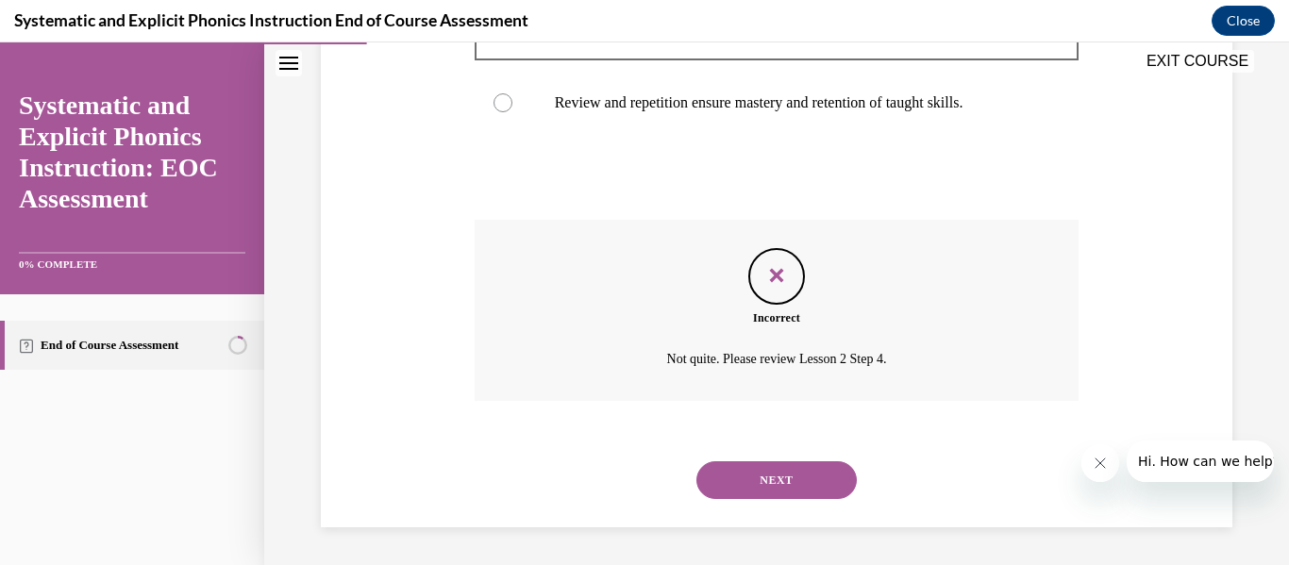
click at [765, 472] on button "NEXT" at bounding box center [776, 480] width 160 height 38
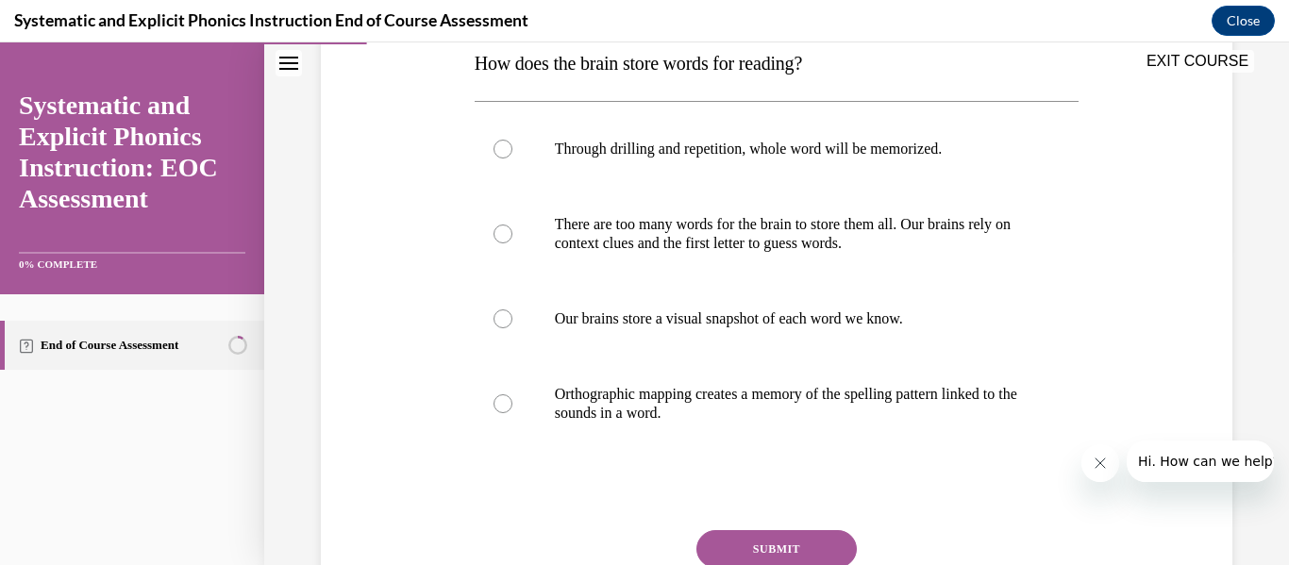
scroll to position [317, 0]
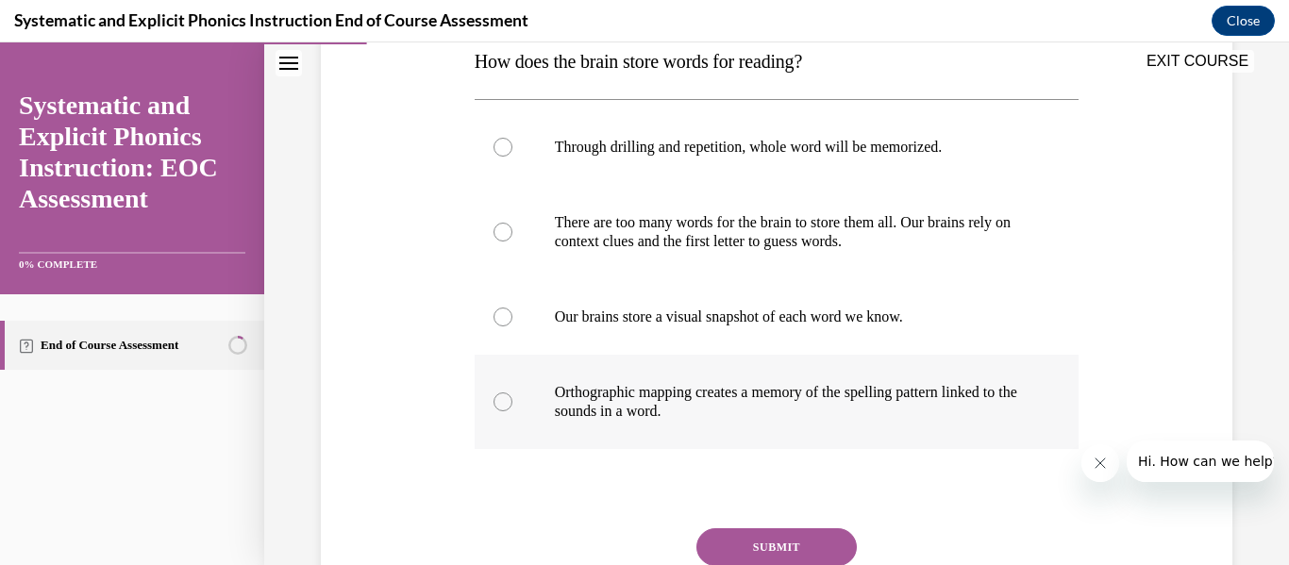
click at [505, 402] on div at bounding box center [502, 401] width 19 height 19
click at [778, 544] on button "SUBMIT" at bounding box center [776, 547] width 160 height 38
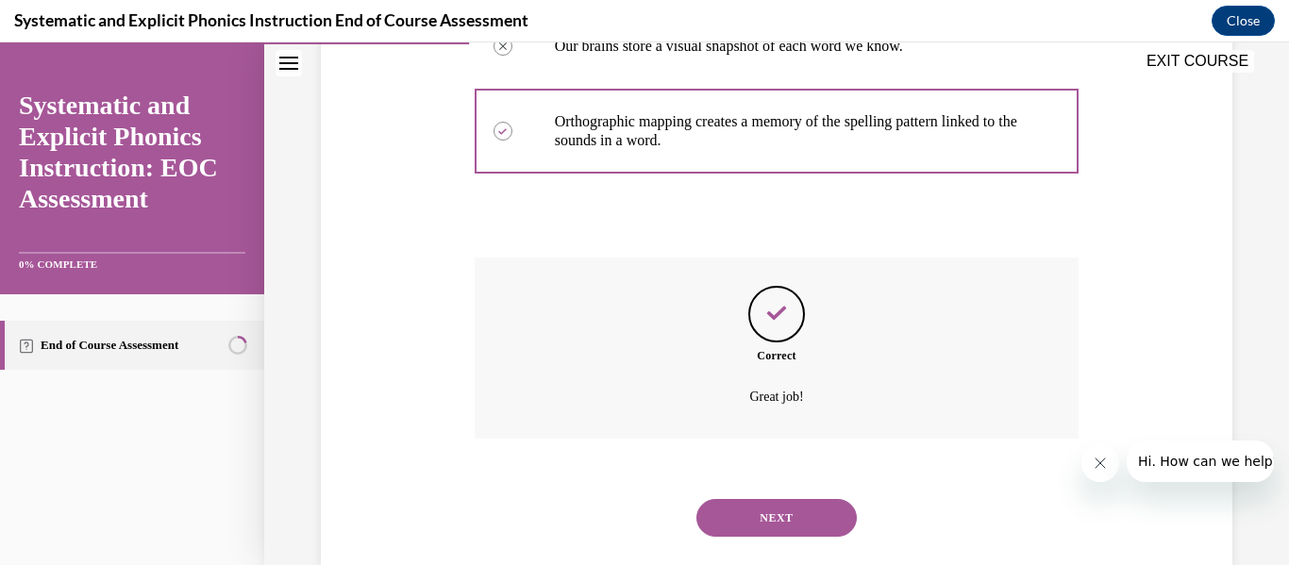
scroll to position [626, 0]
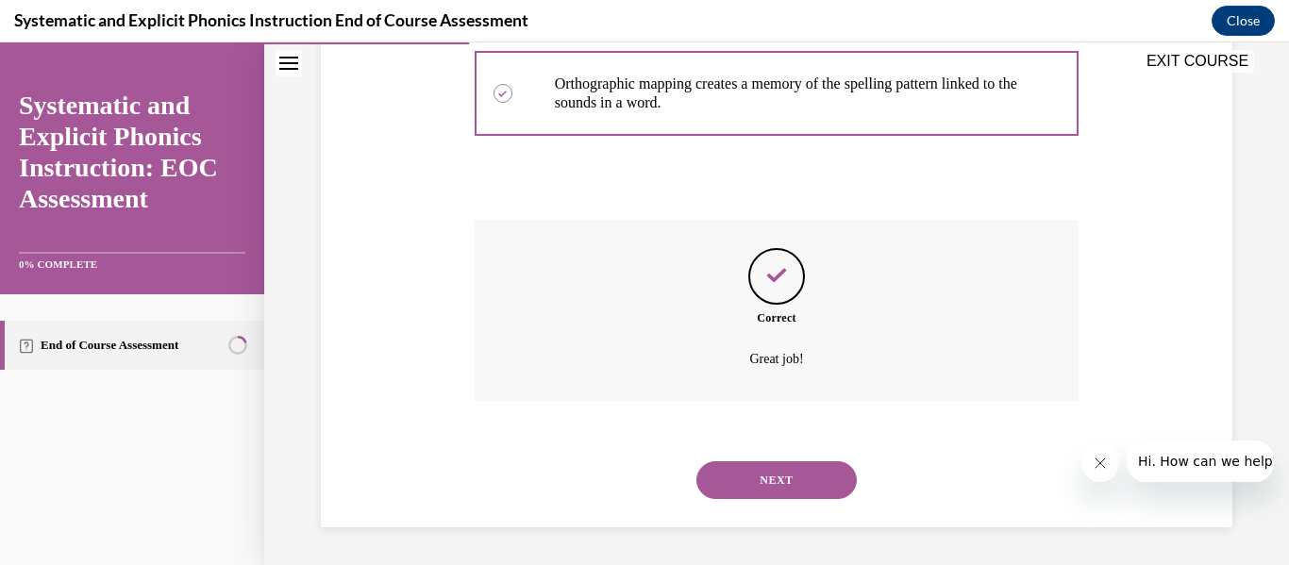
click at [780, 479] on button "NEXT" at bounding box center [776, 480] width 160 height 38
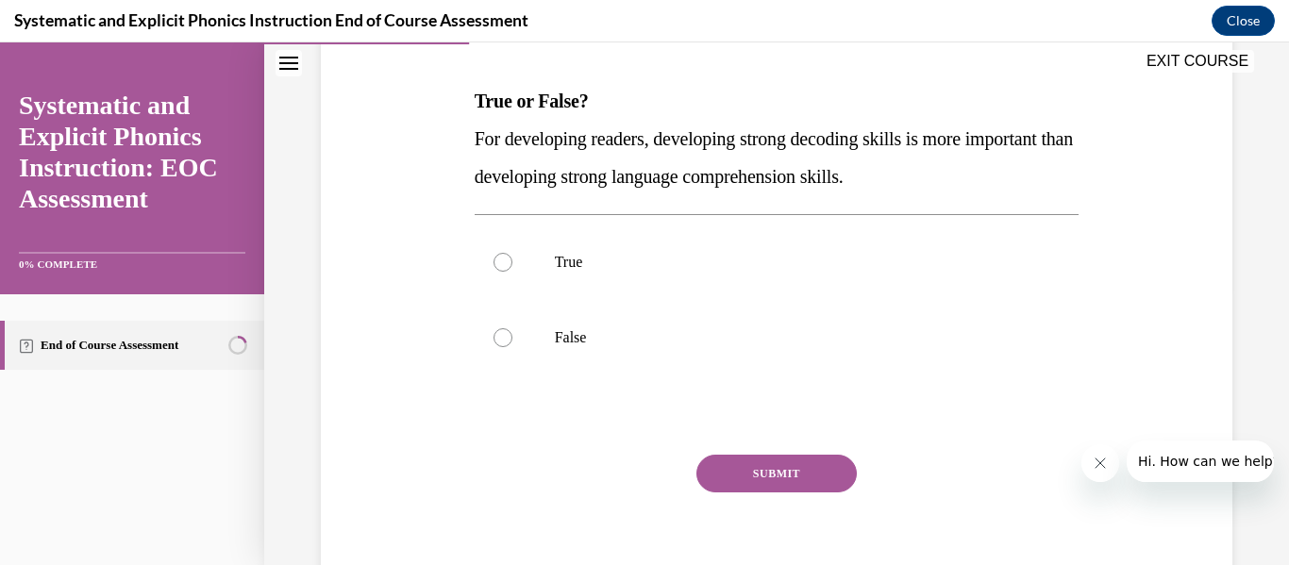
scroll to position [279, 0]
click at [504, 332] on div at bounding box center [502, 335] width 19 height 19
click at [801, 476] on button "SUBMIT" at bounding box center [776, 472] width 160 height 38
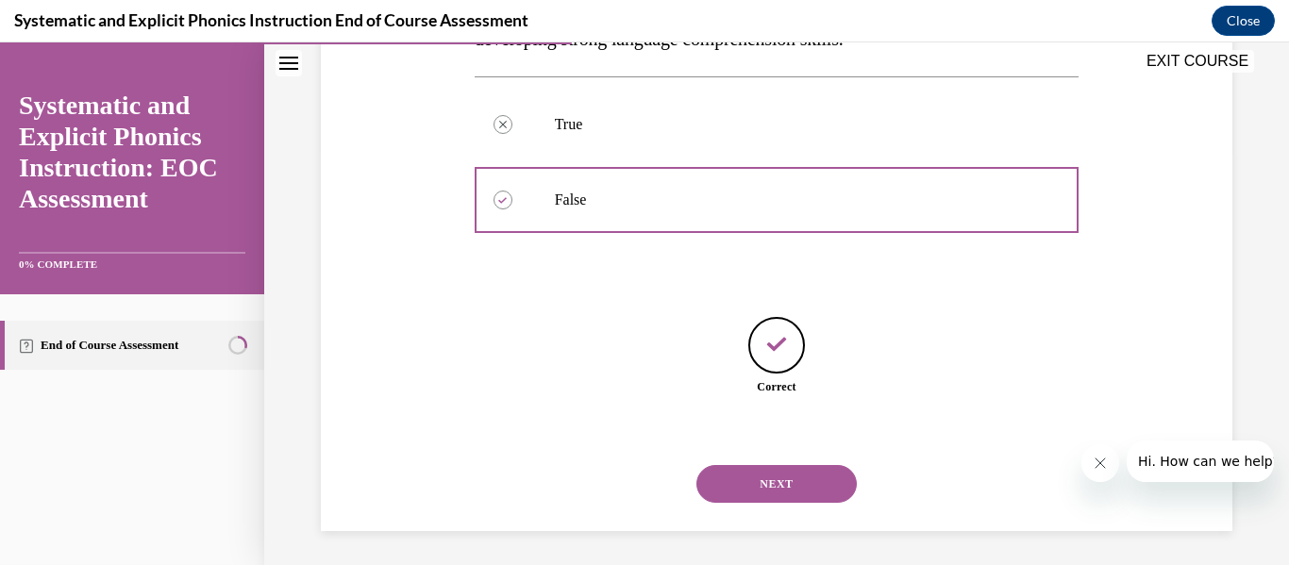
scroll to position [419, 0]
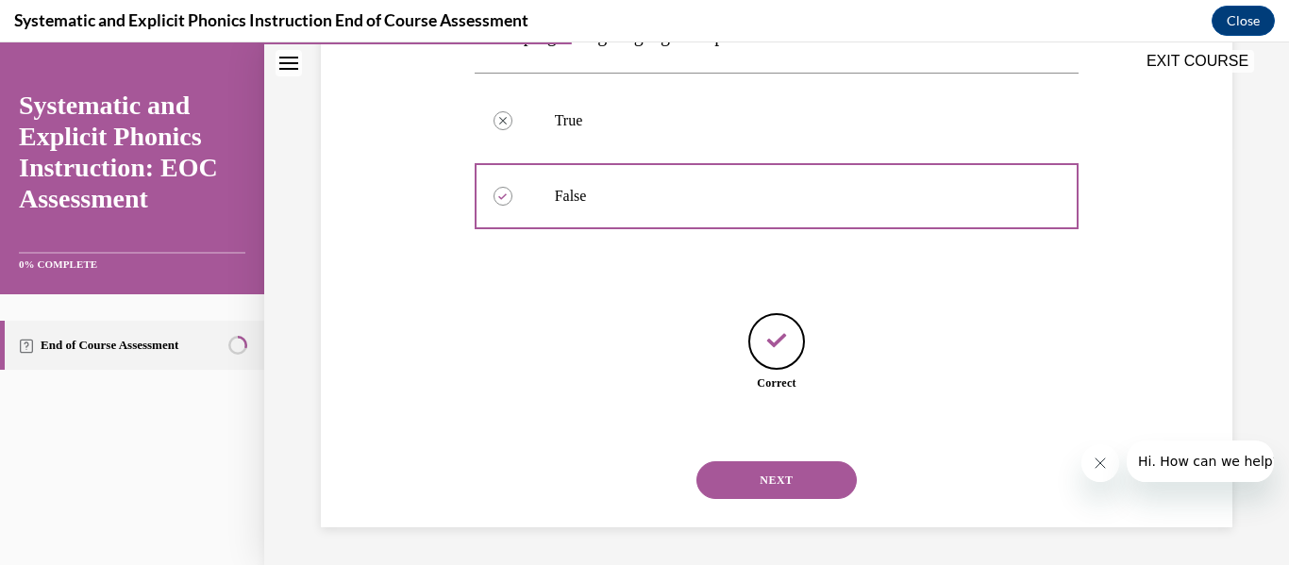
click at [801, 476] on button "NEXT" at bounding box center [776, 480] width 160 height 38
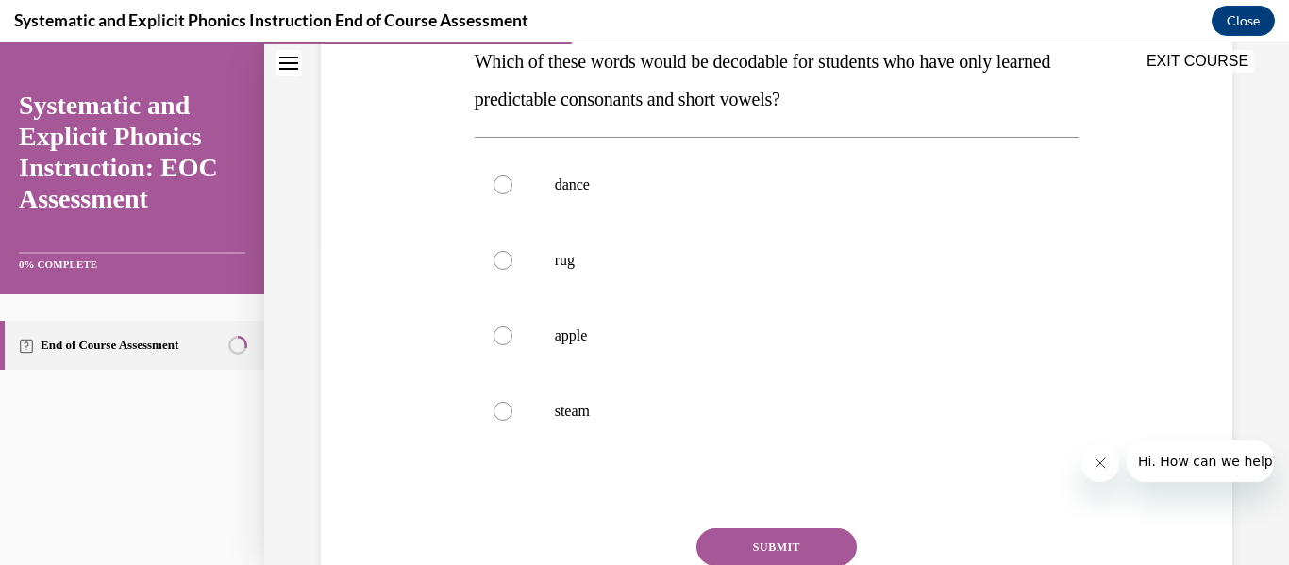
scroll to position [312, 0]
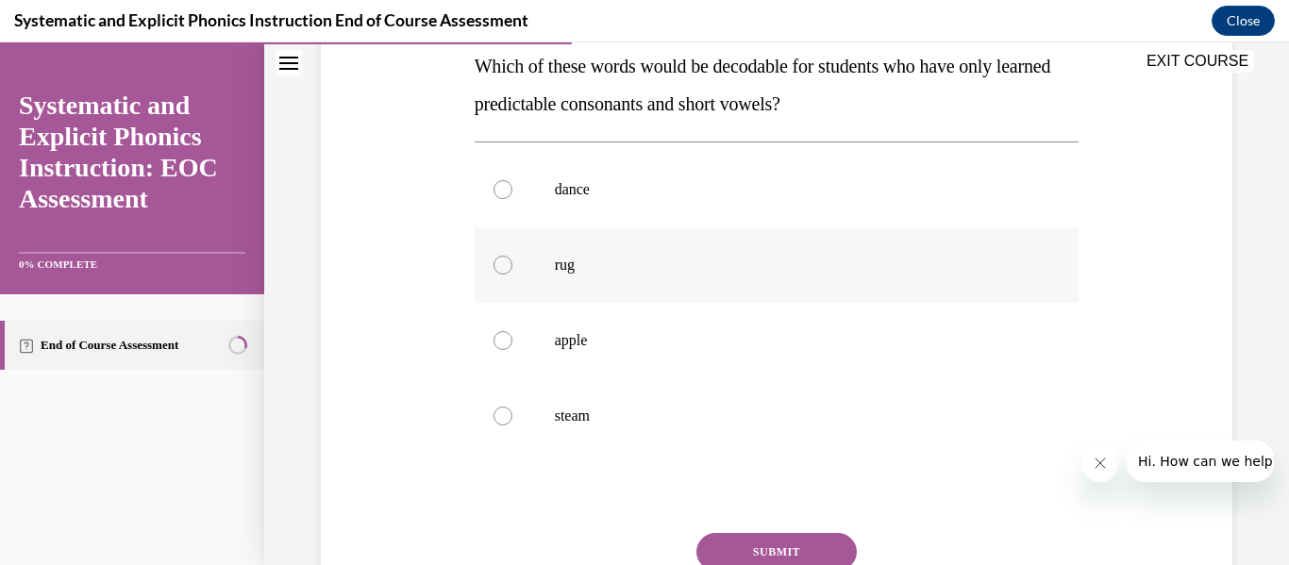
click at [503, 265] on div at bounding box center [502, 265] width 19 height 19
click at [769, 543] on button "SUBMIT" at bounding box center [776, 552] width 160 height 38
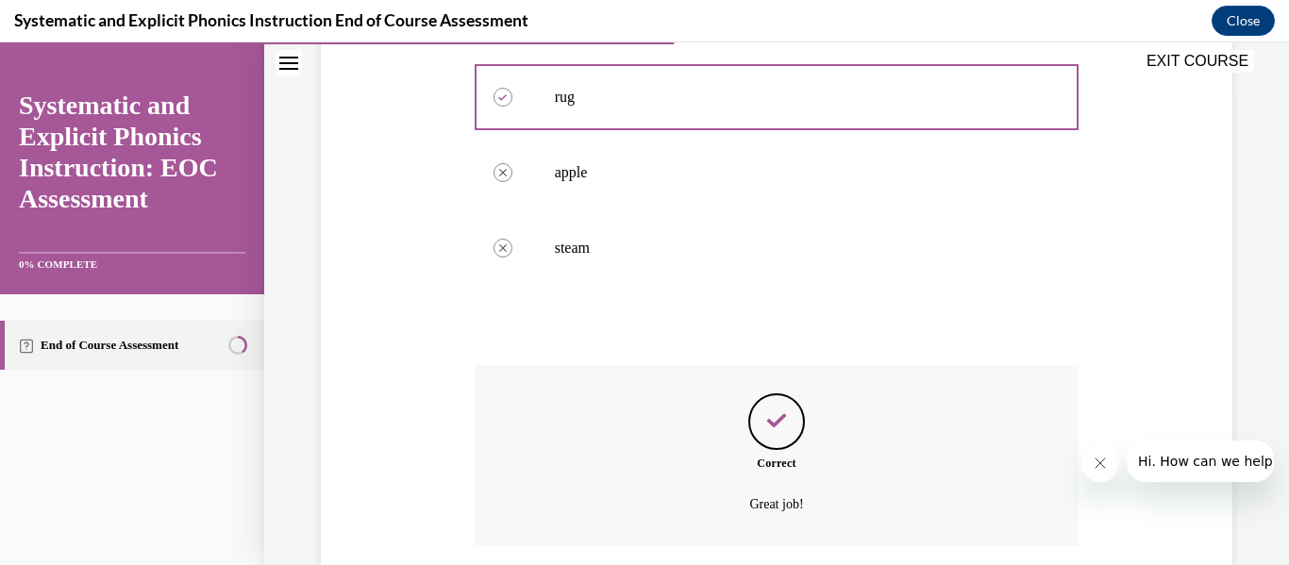
scroll to position [626, 0]
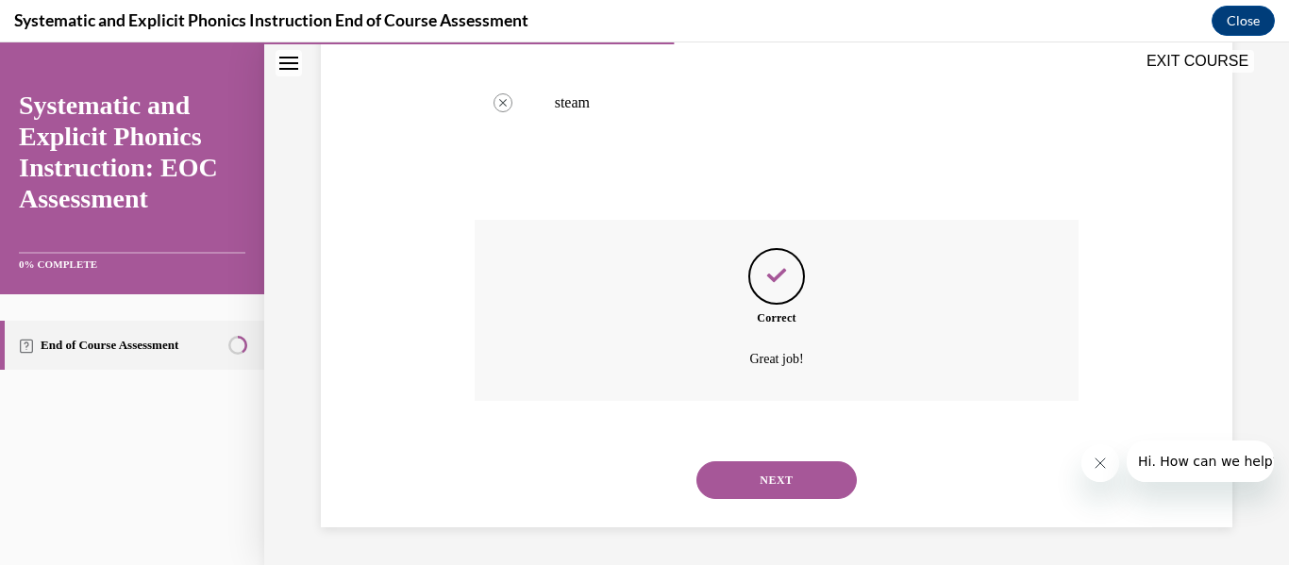
click at [786, 487] on button "NEXT" at bounding box center [776, 480] width 160 height 38
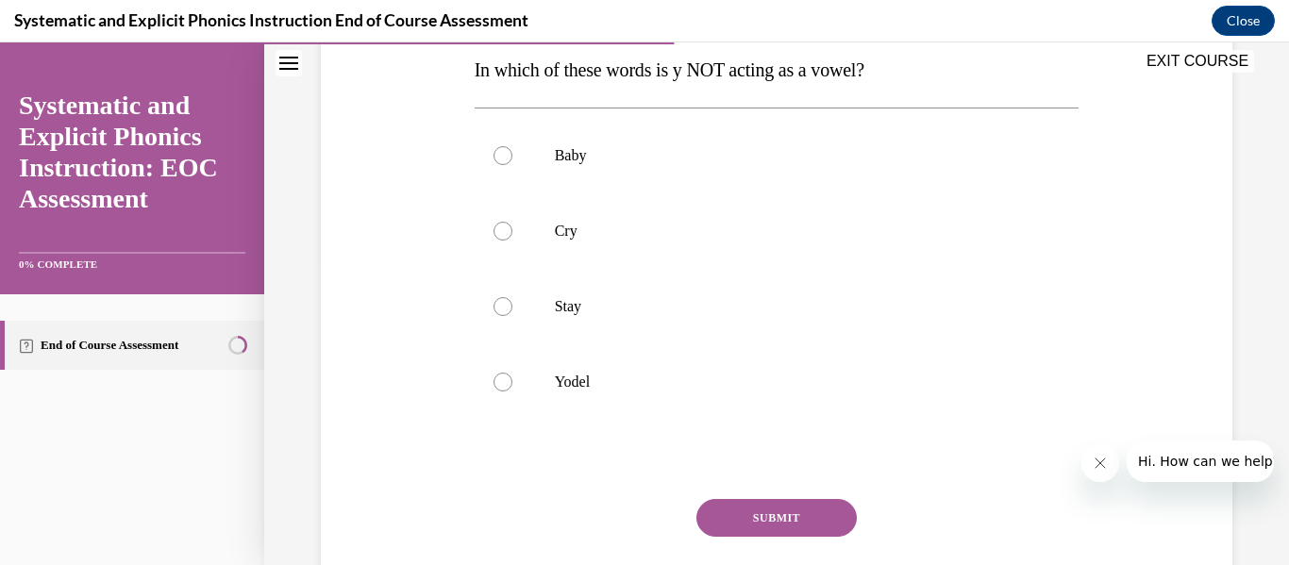
scroll to position [318, 0]
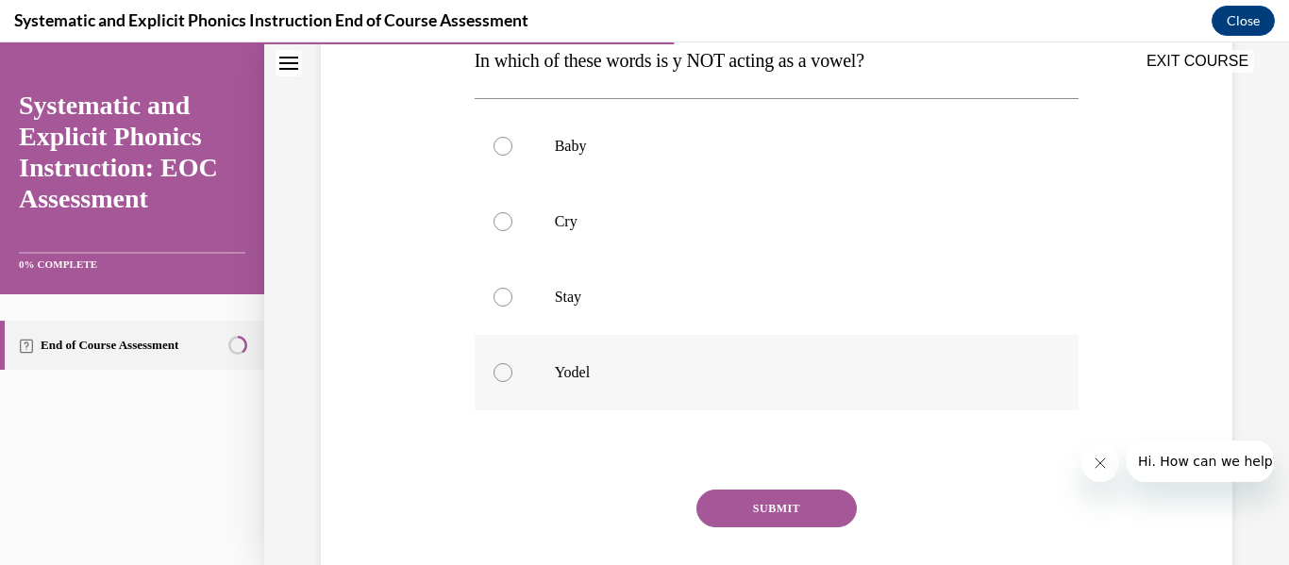
click at [499, 376] on div at bounding box center [502, 372] width 19 height 19
click at [777, 513] on button "SUBMIT" at bounding box center [776, 509] width 160 height 38
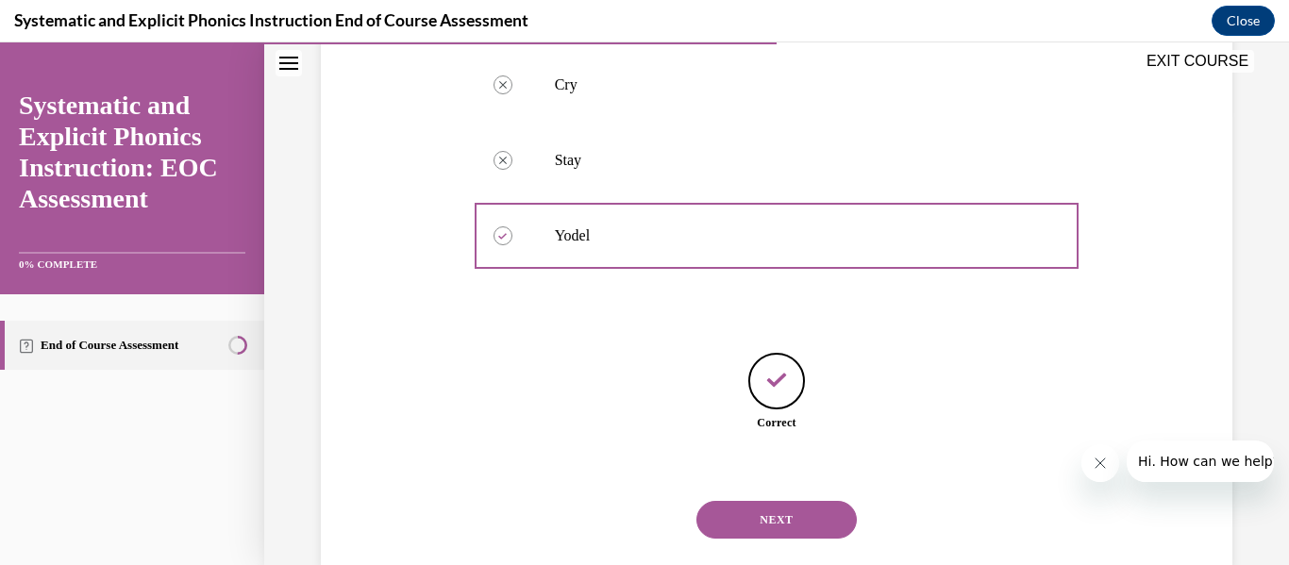
scroll to position [494, 0]
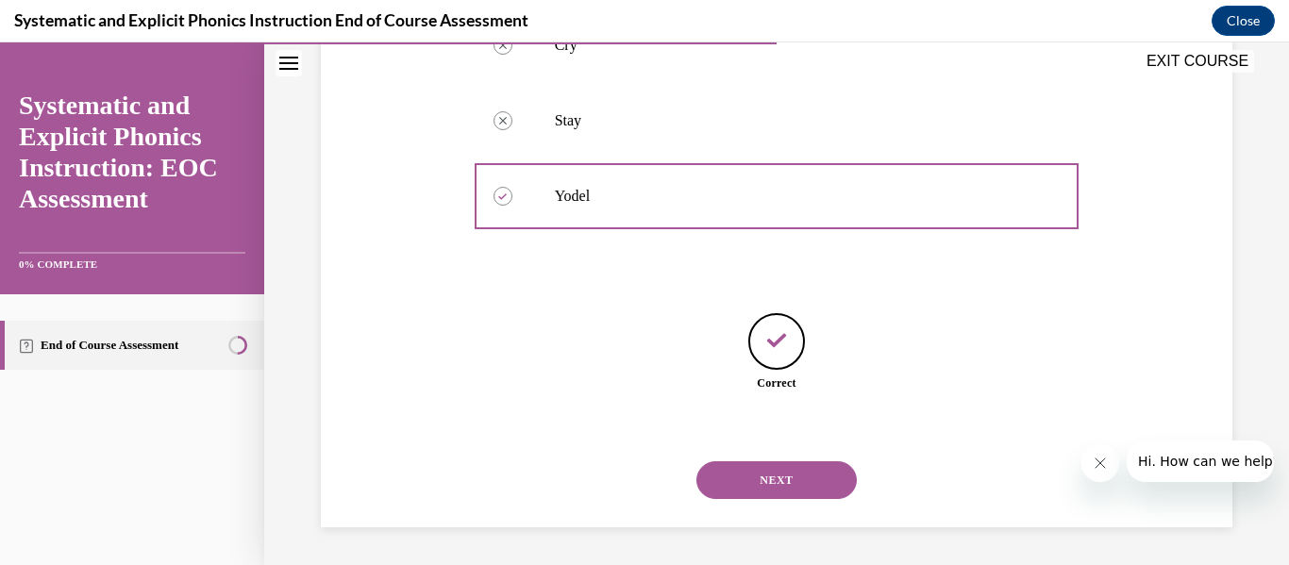
click at [783, 485] on button "NEXT" at bounding box center [776, 480] width 160 height 38
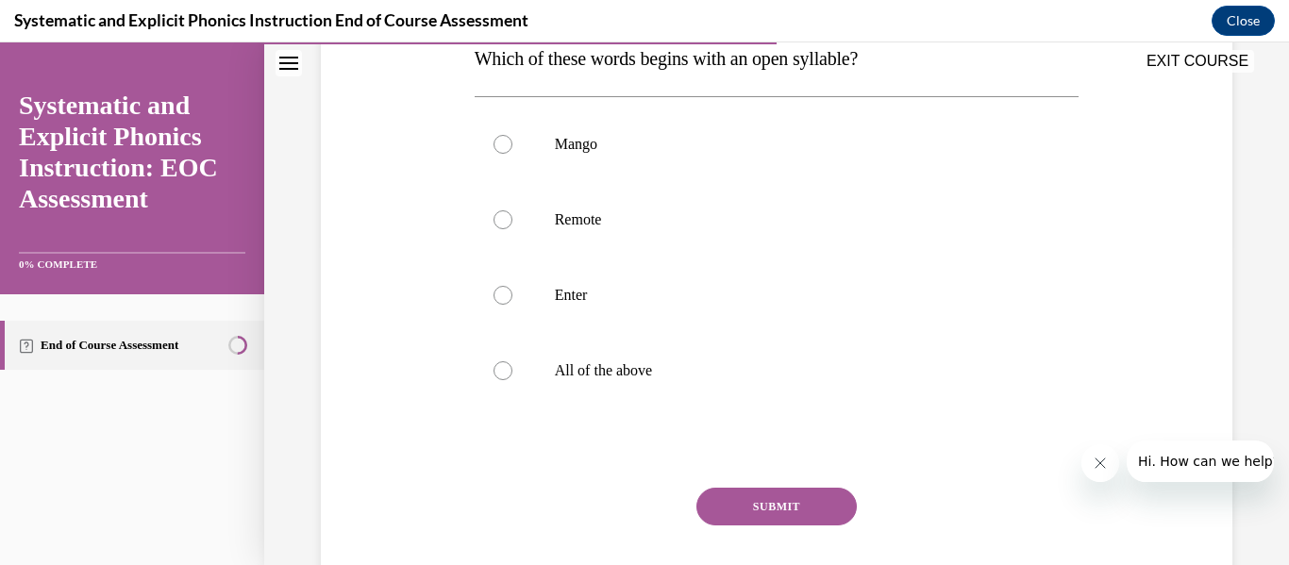
scroll to position [321, 0]
click at [501, 295] on div at bounding box center [502, 294] width 19 height 19
click at [771, 506] on button "SUBMIT" at bounding box center [776, 506] width 160 height 38
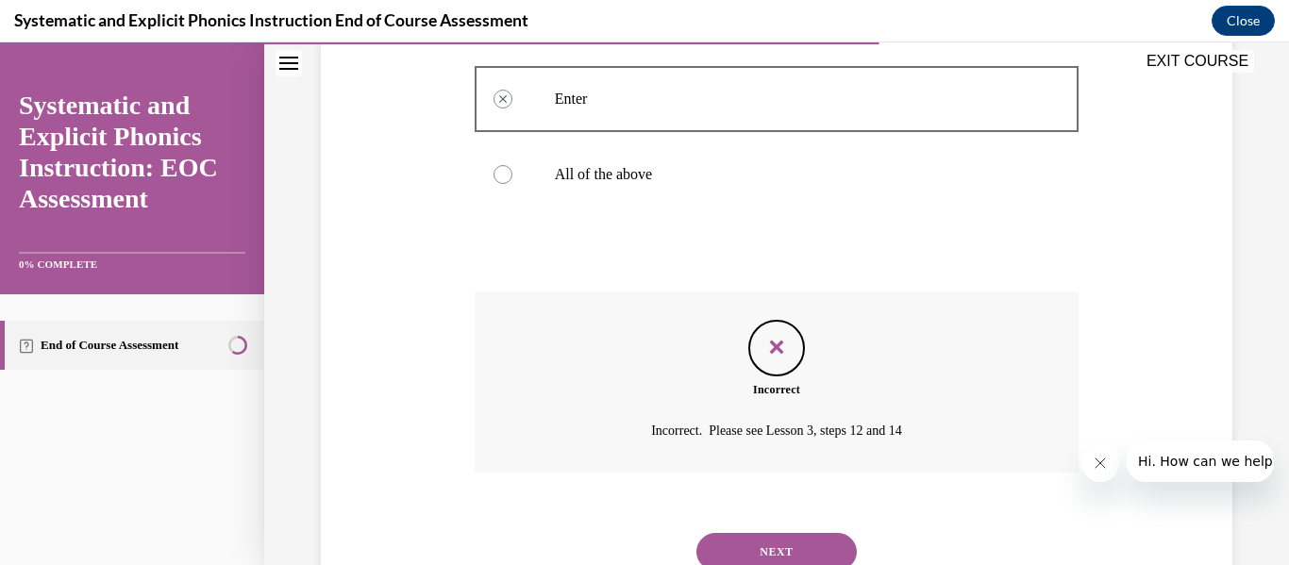
scroll to position [560, 0]
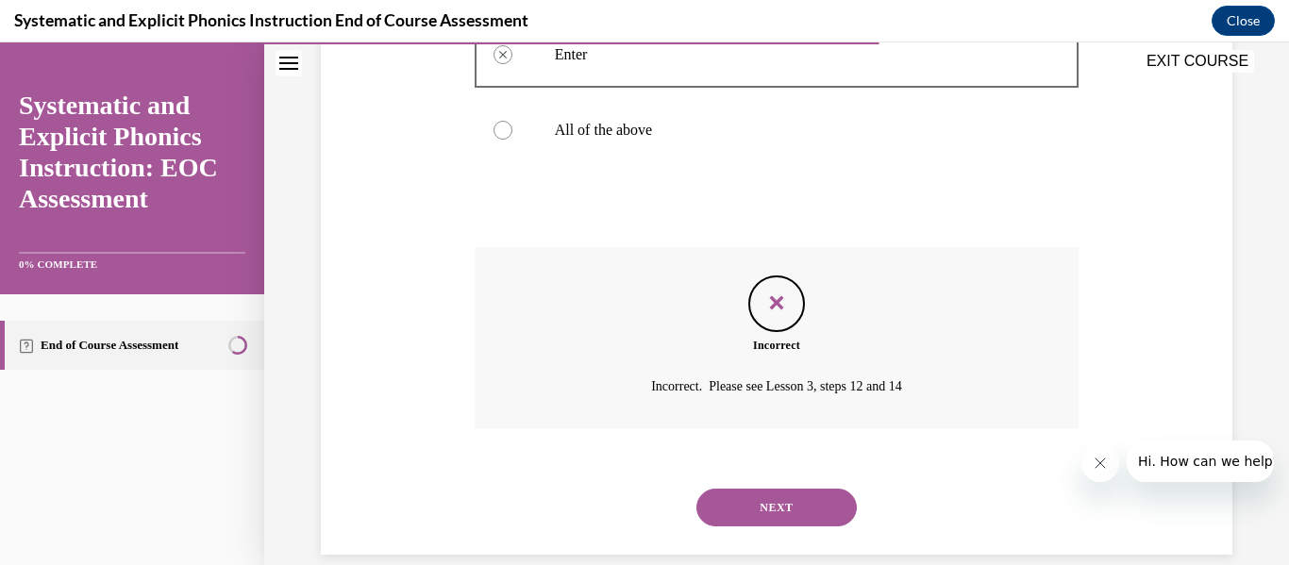
click at [763, 507] on button "NEXT" at bounding box center [776, 508] width 160 height 38
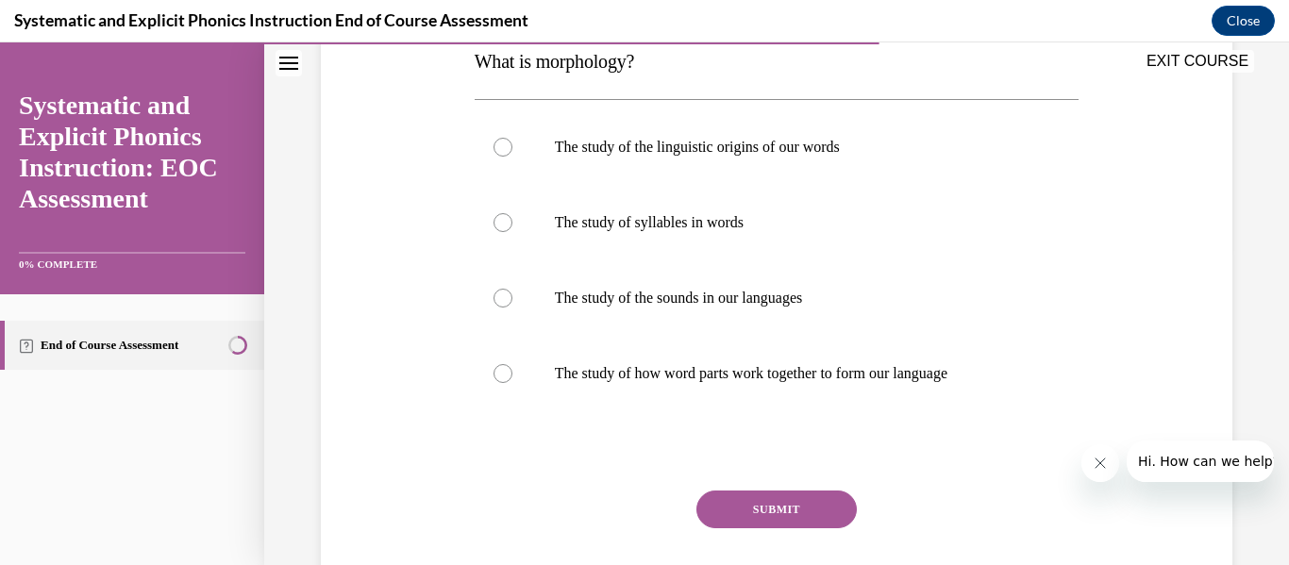
scroll to position [325, 0]
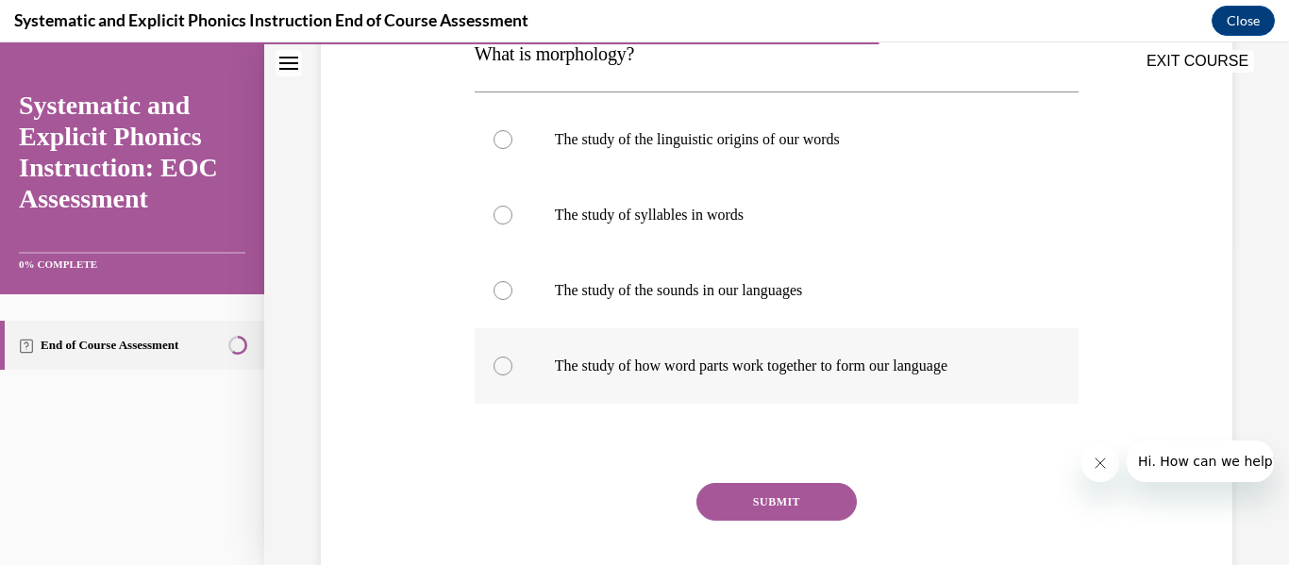
click at [506, 358] on div at bounding box center [502, 366] width 19 height 19
click at [766, 499] on button "SUBMIT" at bounding box center [776, 502] width 160 height 38
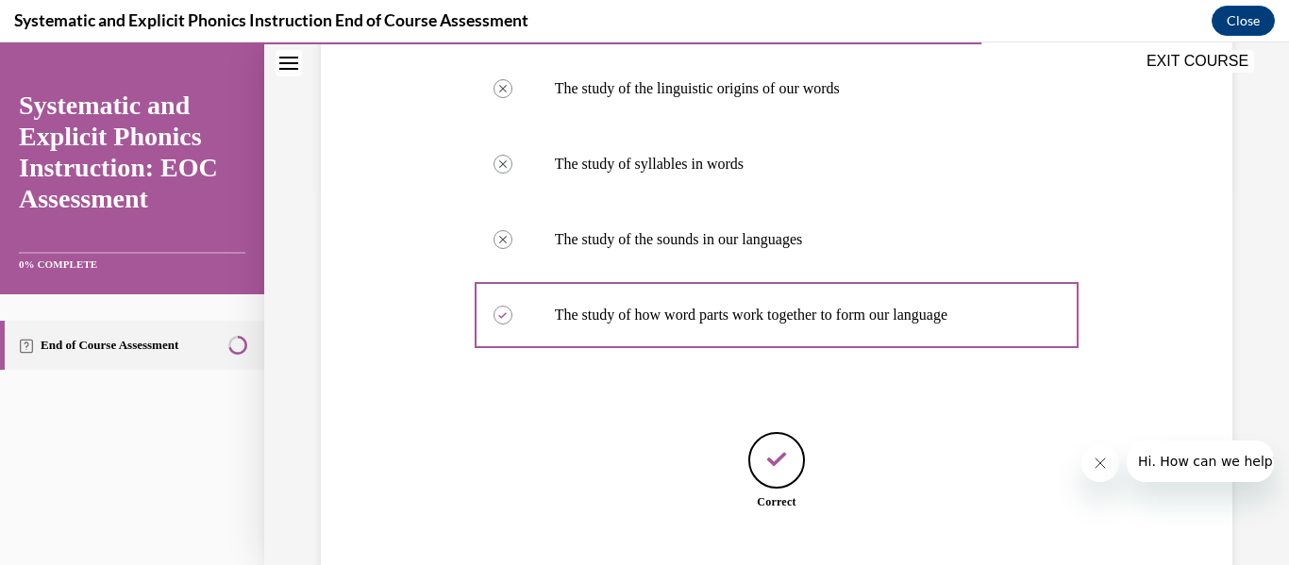
scroll to position [494, 0]
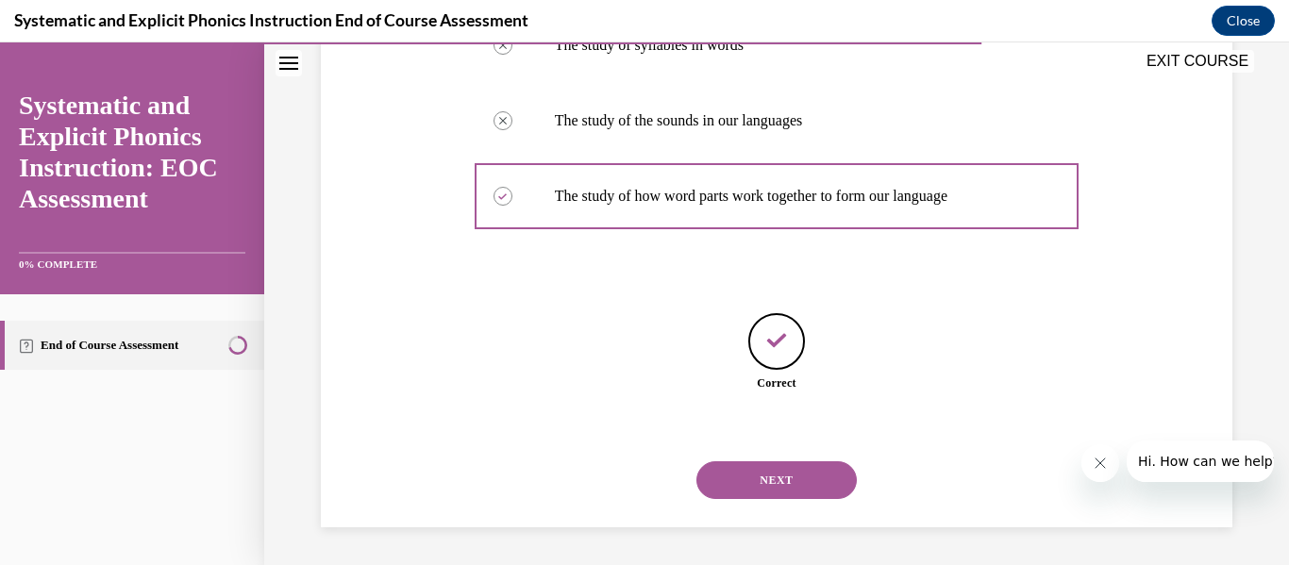
click at [791, 485] on button "NEXT" at bounding box center [776, 480] width 160 height 38
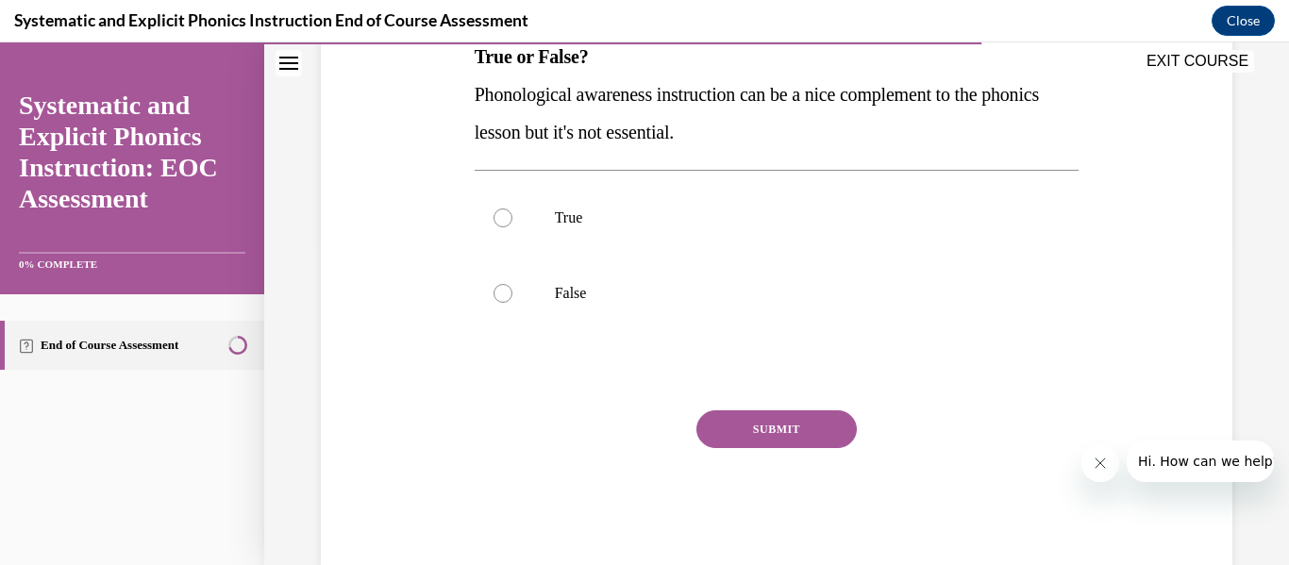
scroll to position [326, 0]
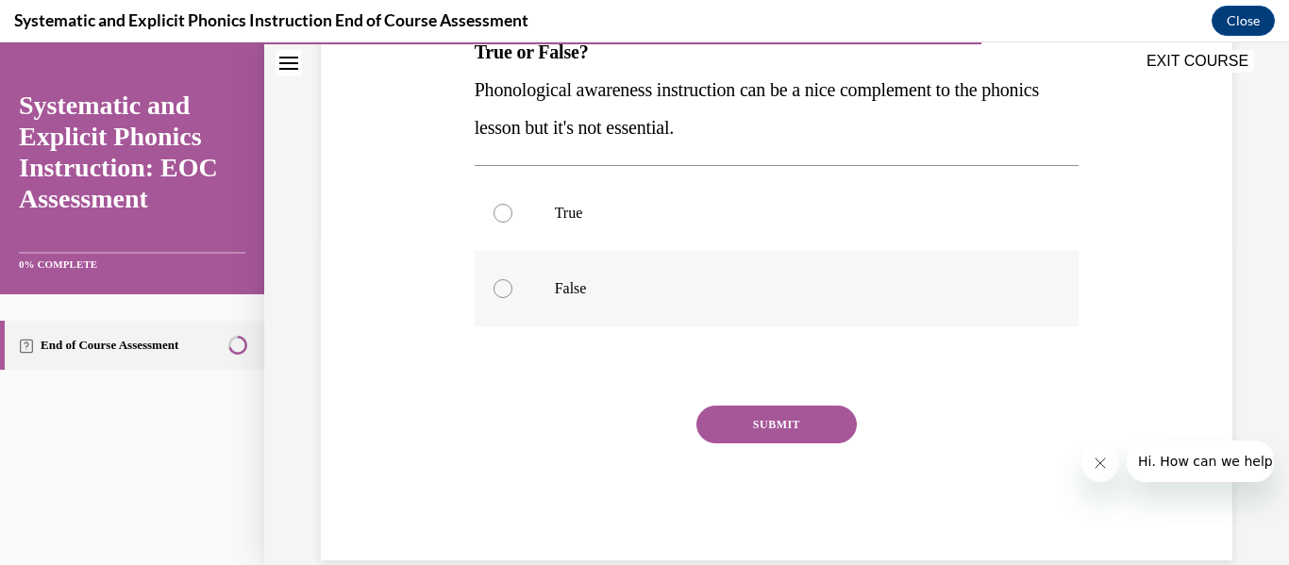
click at [501, 293] on div at bounding box center [502, 288] width 19 height 19
click at [739, 415] on button "SUBMIT" at bounding box center [776, 425] width 160 height 38
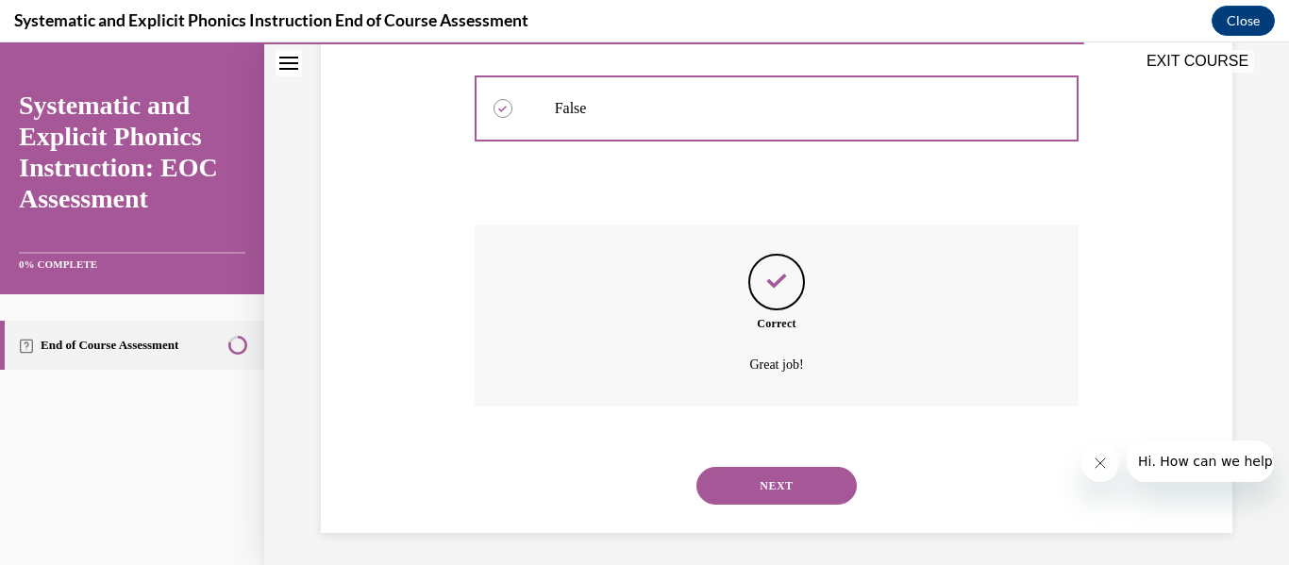
scroll to position [512, 0]
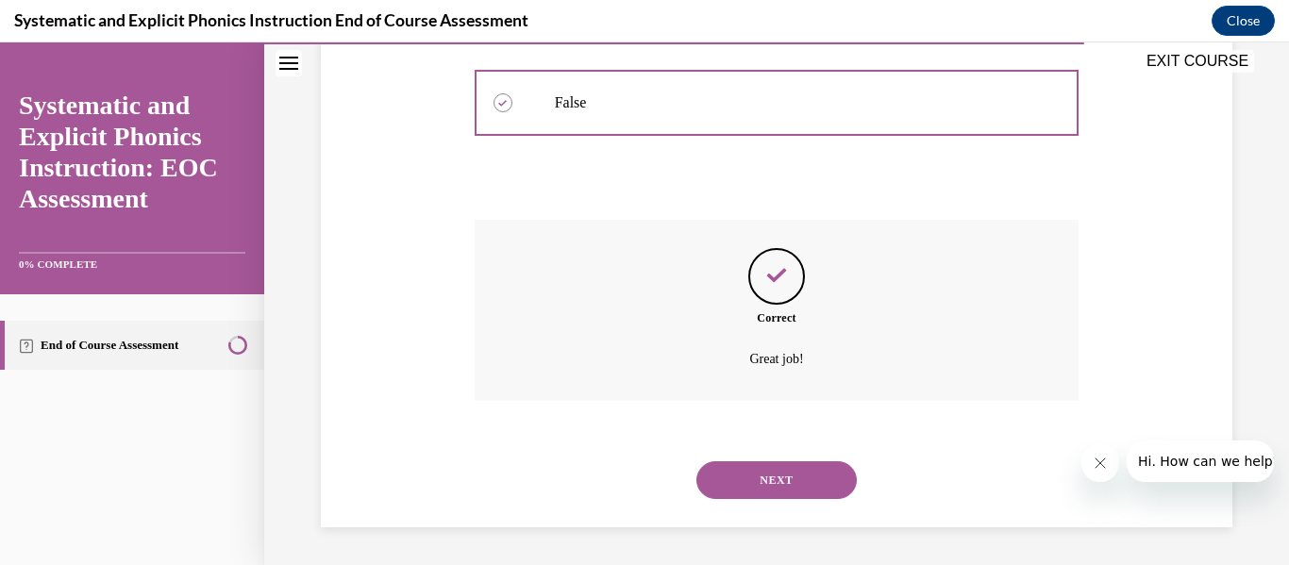
click at [777, 489] on button "NEXT" at bounding box center [776, 480] width 160 height 38
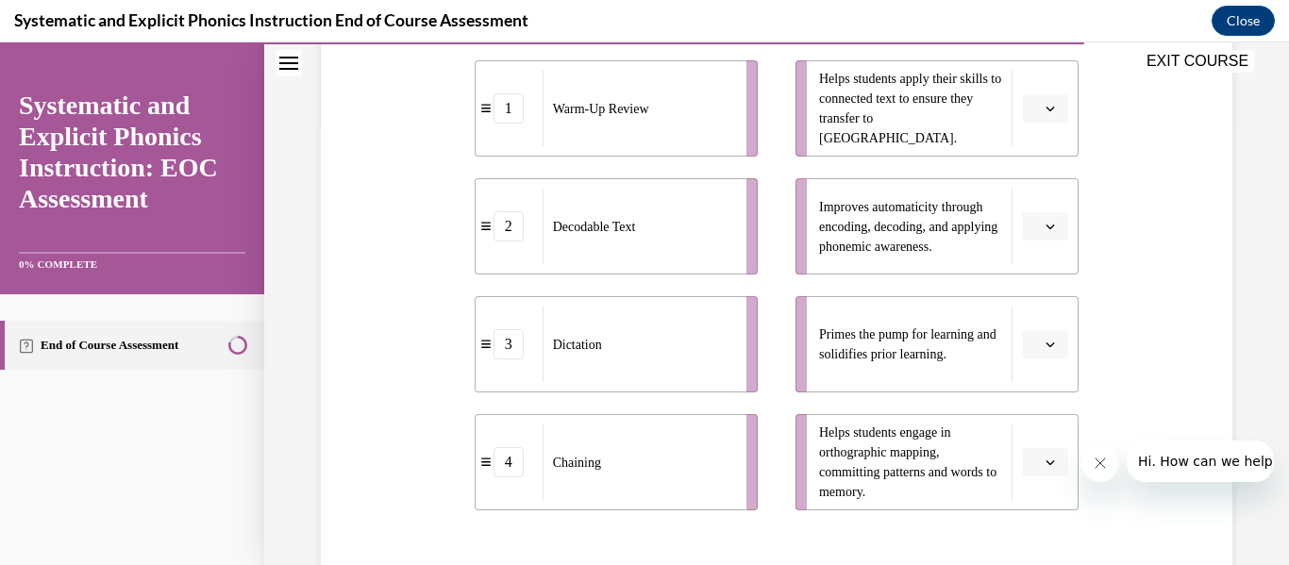
scroll to position [438, 0]
click at [1048, 348] on icon "button" at bounding box center [1049, 346] width 9 height 9
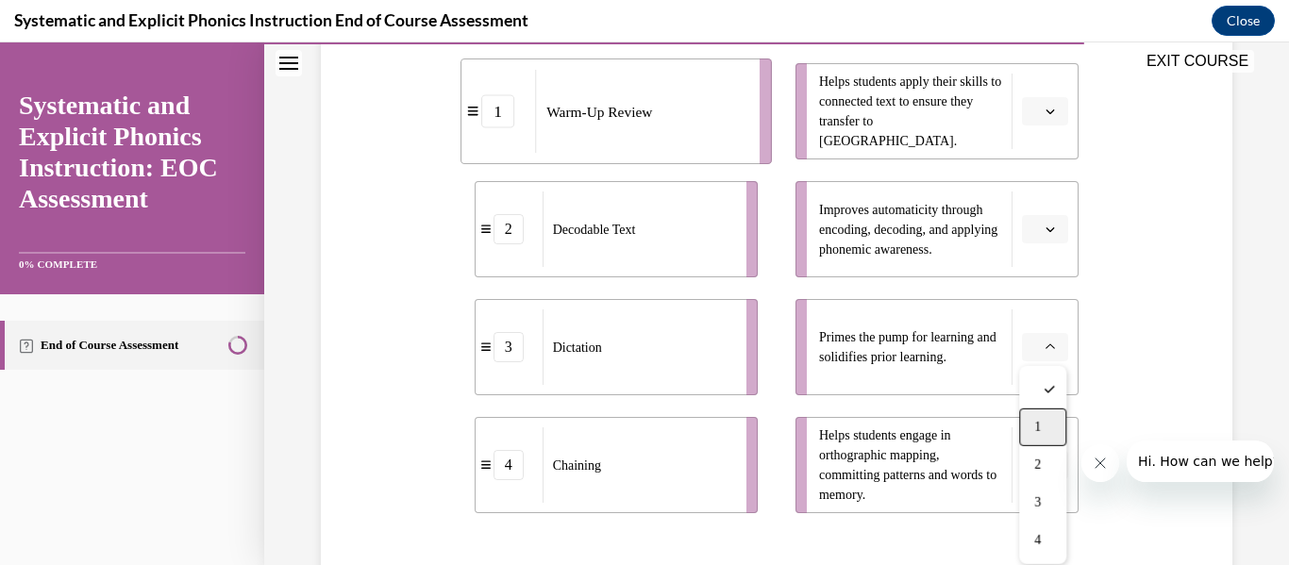
click at [1050, 430] on div "1" at bounding box center [1042, 428] width 47 height 38
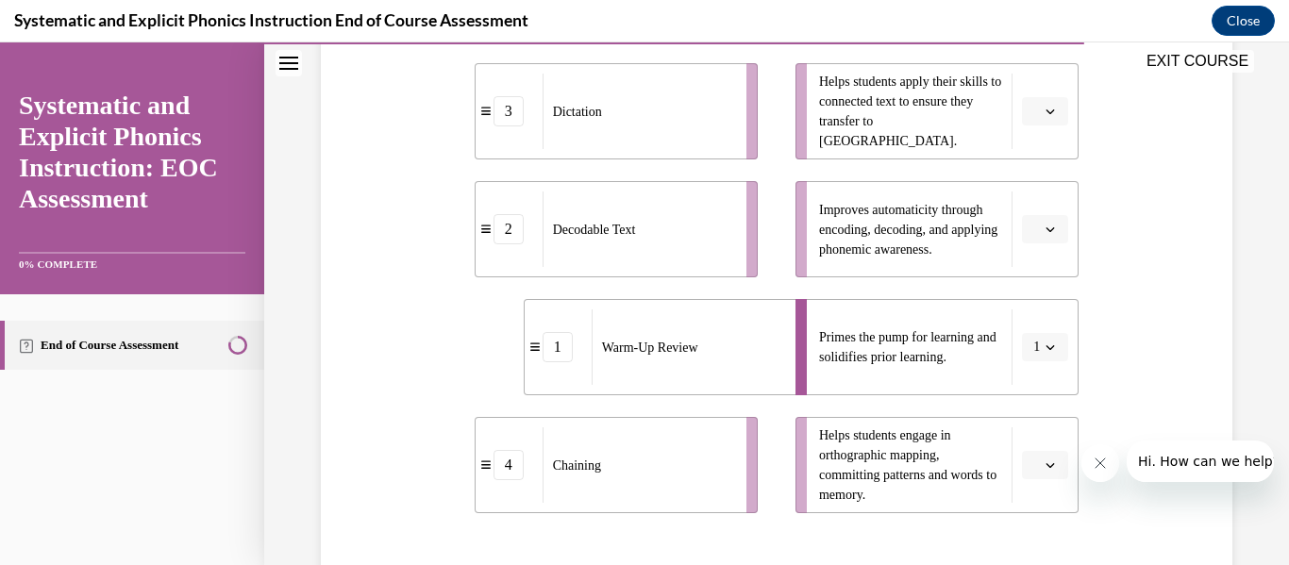
scroll to position [442, 0]
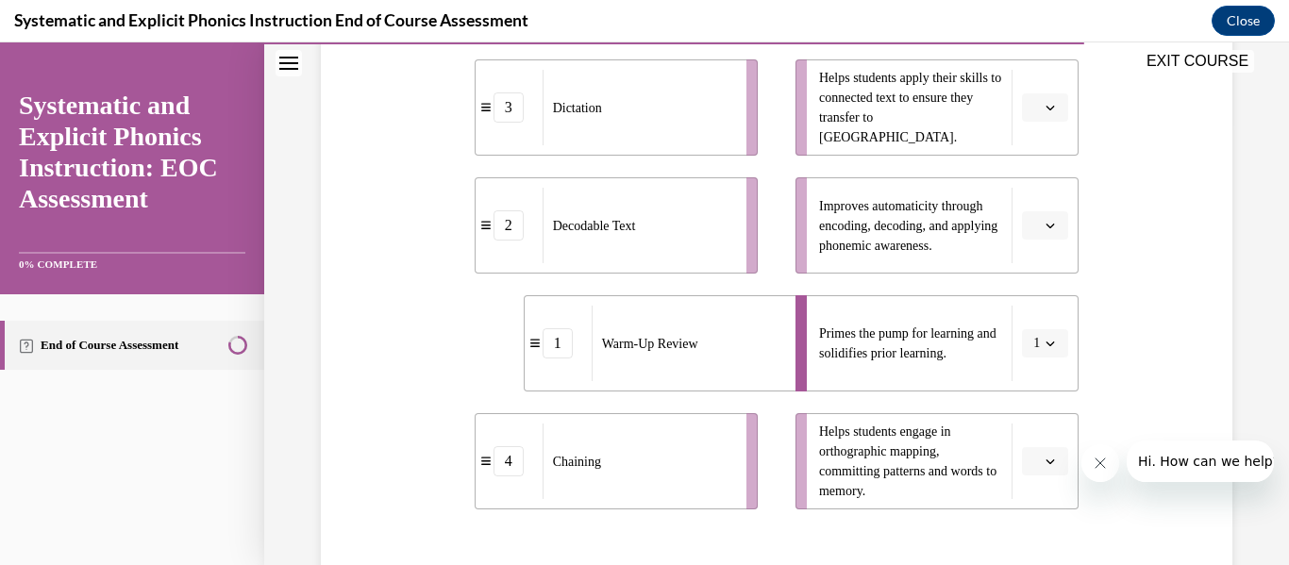
click at [1053, 225] on icon "button" at bounding box center [1050, 226] width 8 height 5
click at [1044, 373] on div "3" at bounding box center [1042, 381] width 47 height 38
click at [1059, 111] on button "button" at bounding box center [1045, 107] width 46 height 28
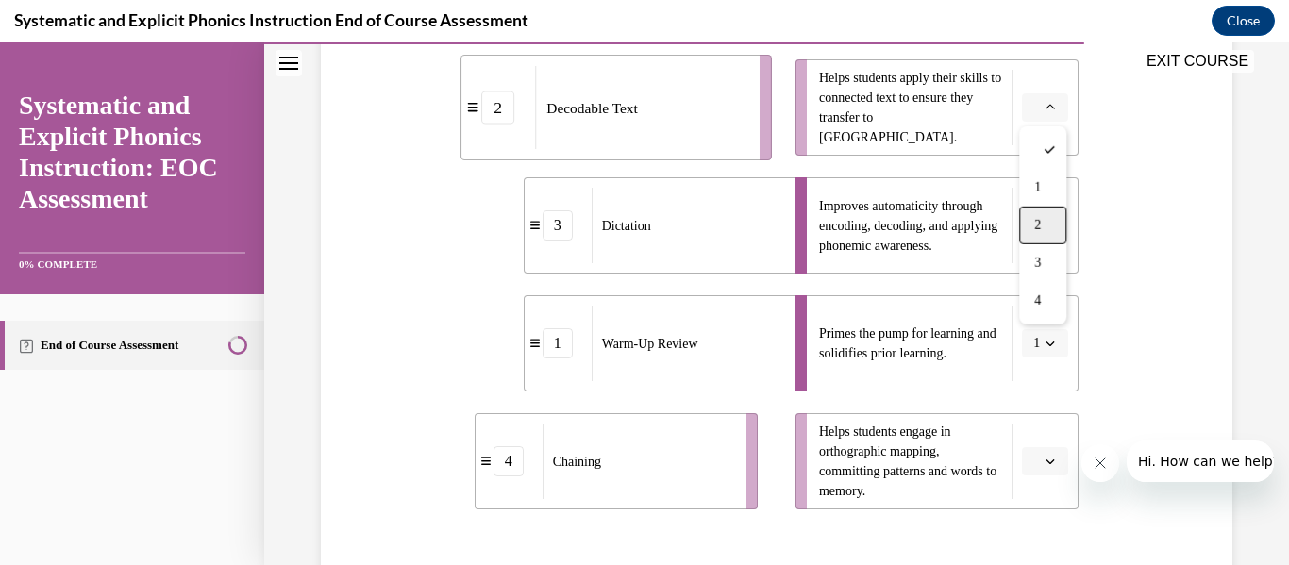
click at [1050, 223] on div "2" at bounding box center [1042, 226] width 47 height 38
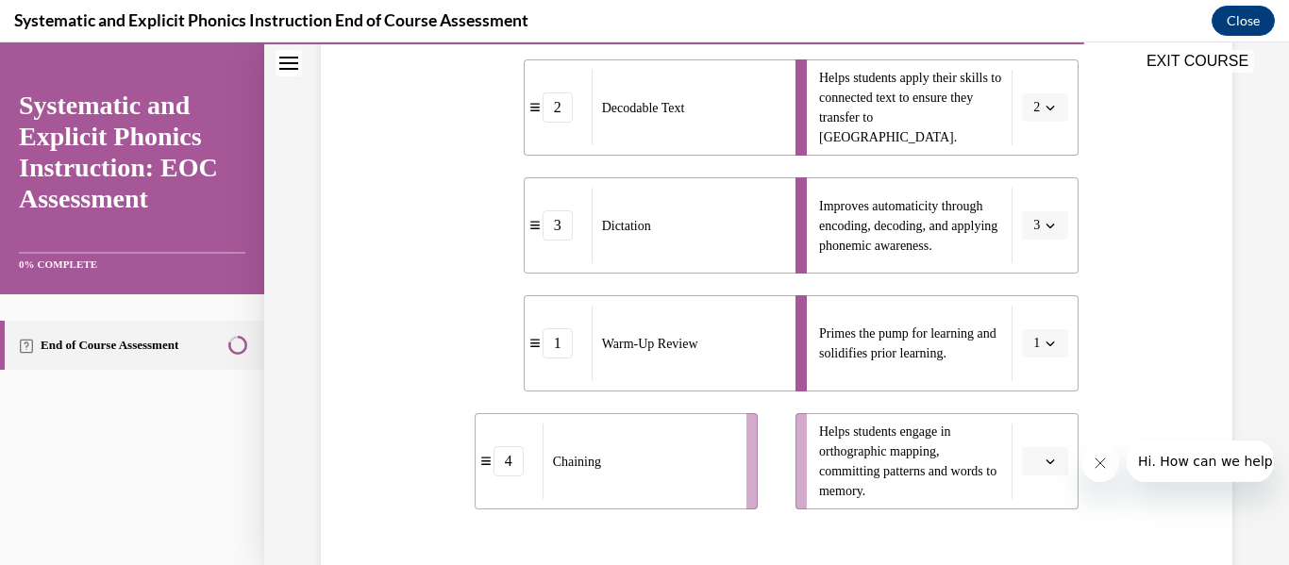
click at [1045, 466] on span "button" at bounding box center [1050, 461] width 13 height 13
click at [1037, 426] on div "4" at bounding box center [1042, 419] width 47 height 38
click at [1183, 299] on div "Question 09/10 Match these instructional components from an effective phonics l…" at bounding box center [776, 253] width 921 height 979
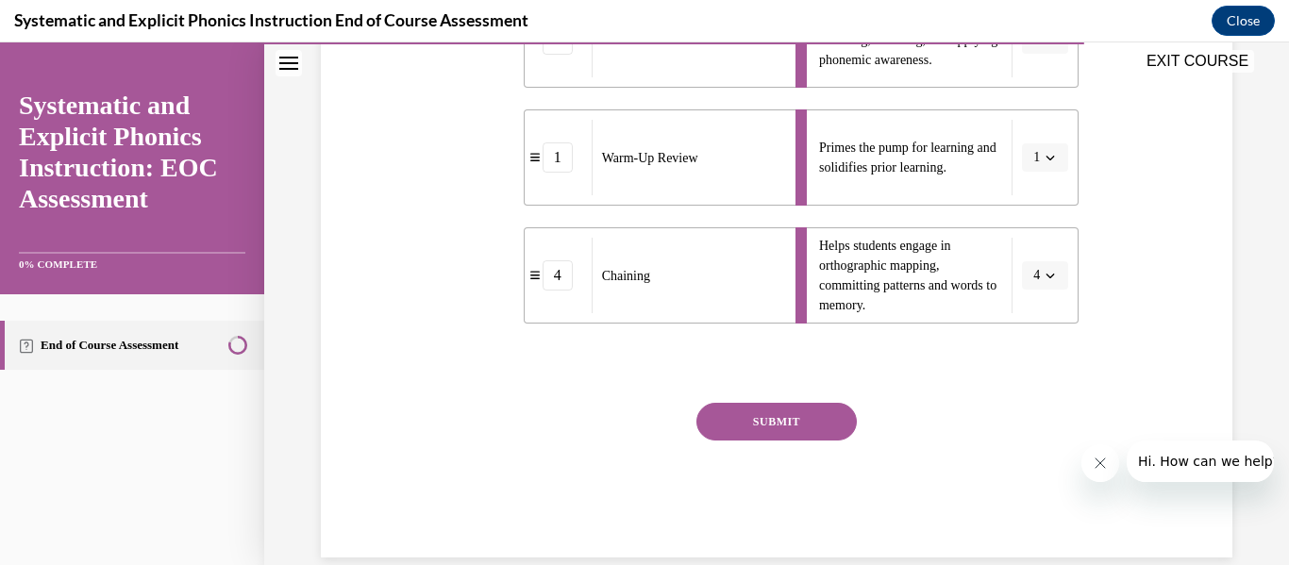
scroll to position [658, 0]
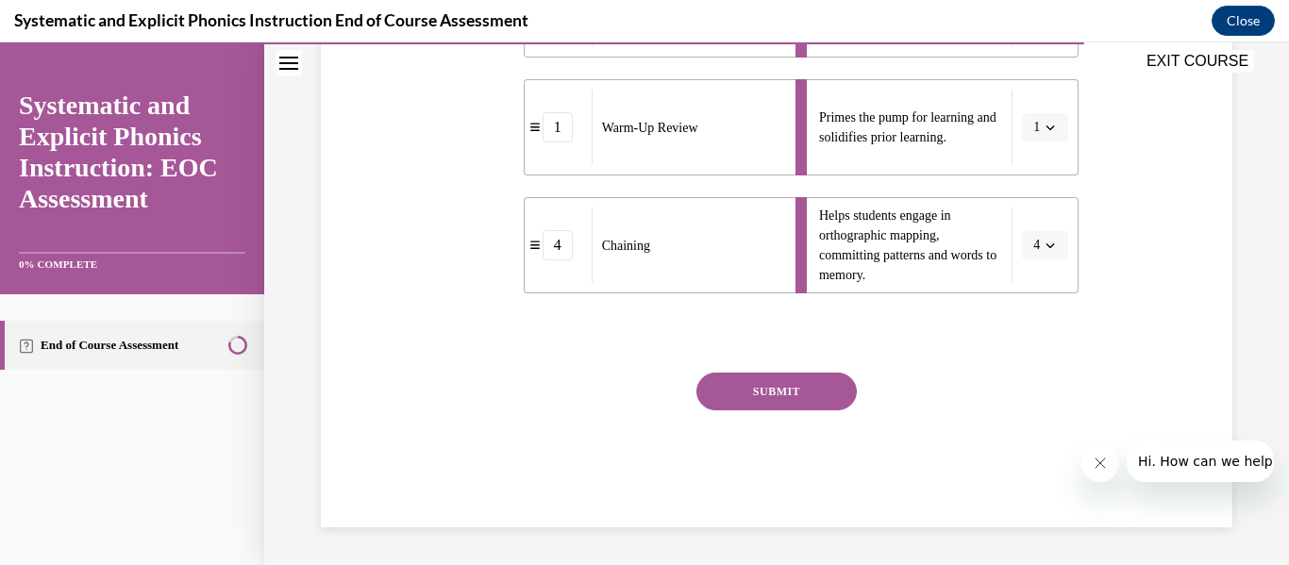
click at [827, 389] on button "SUBMIT" at bounding box center [776, 392] width 160 height 38
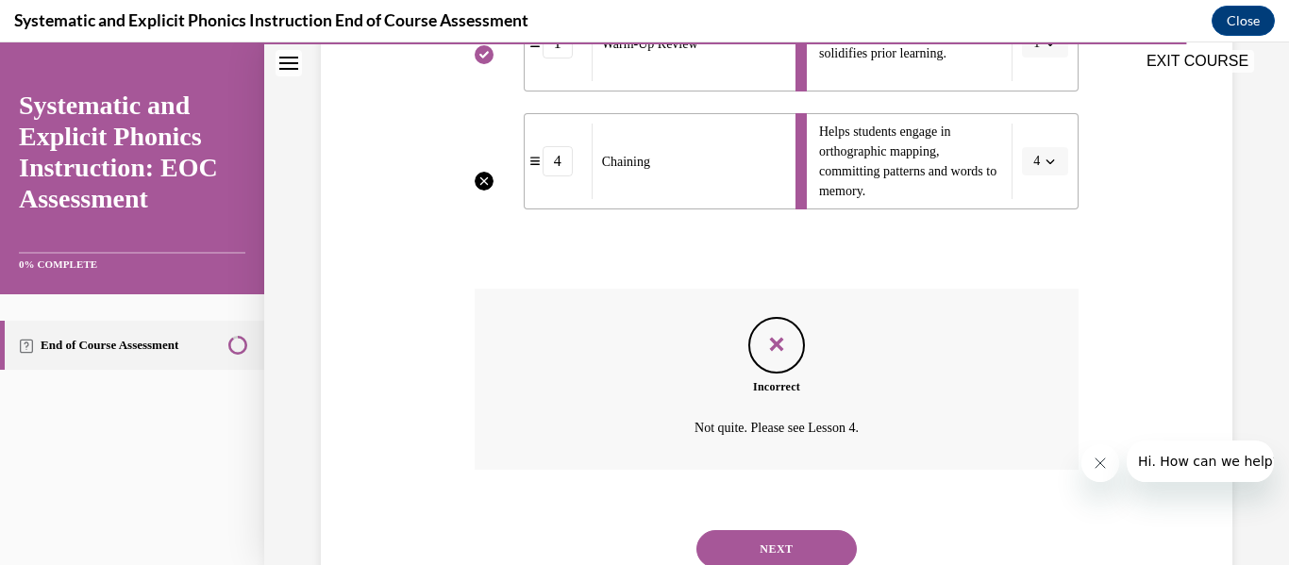
scroll to position [810, 0]
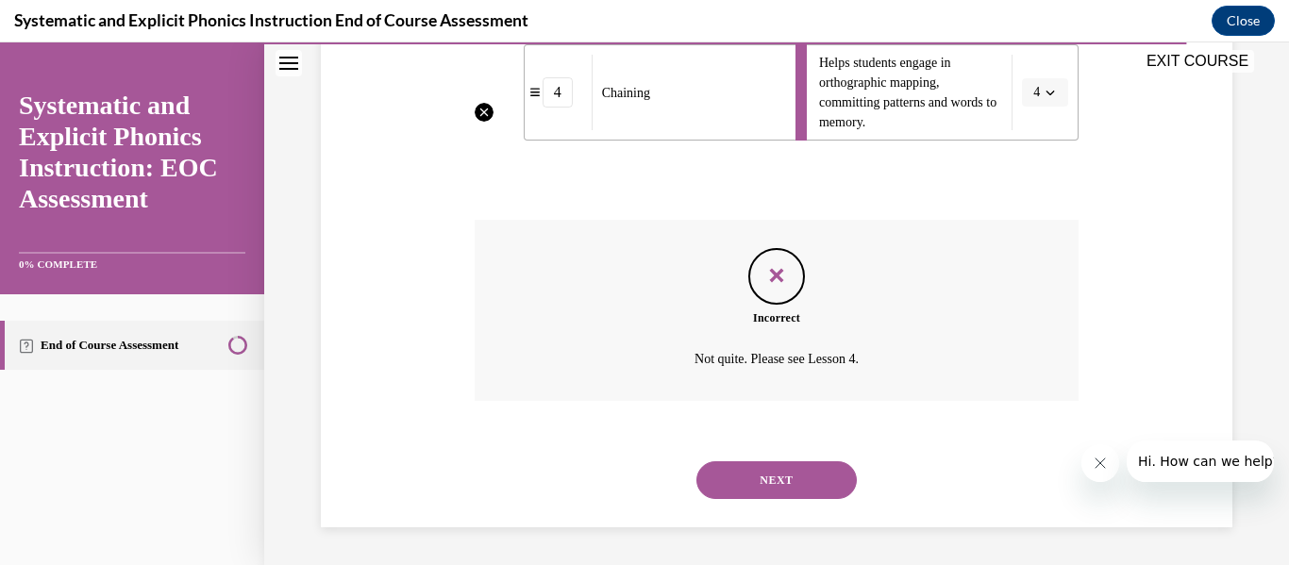
click at [786, 480] on button "NEXT" at bounding box center [776, 480] width 160 height 38
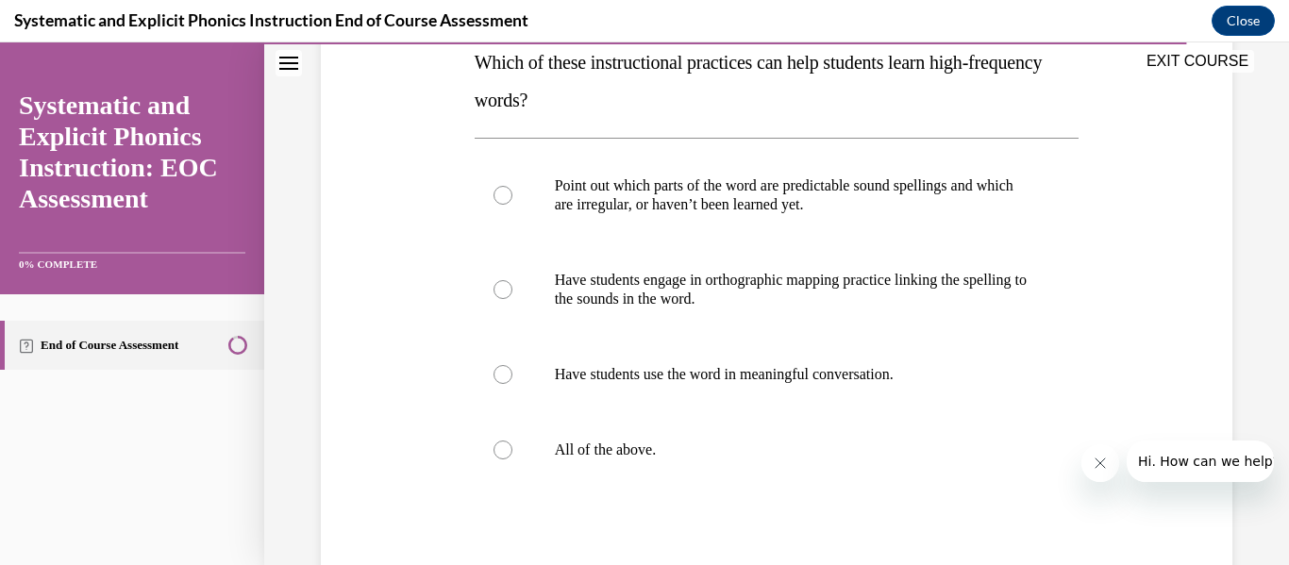
scroll to position [313, 0]
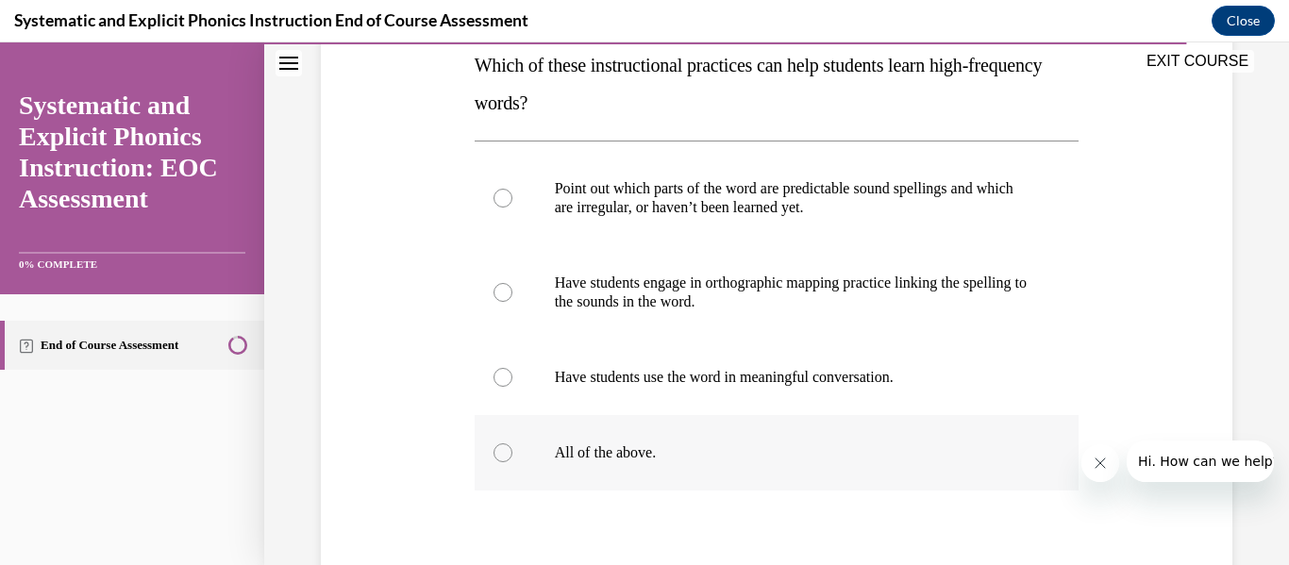
click at [503, 450] on div at bounding box center [502, 452] width 19 height 19
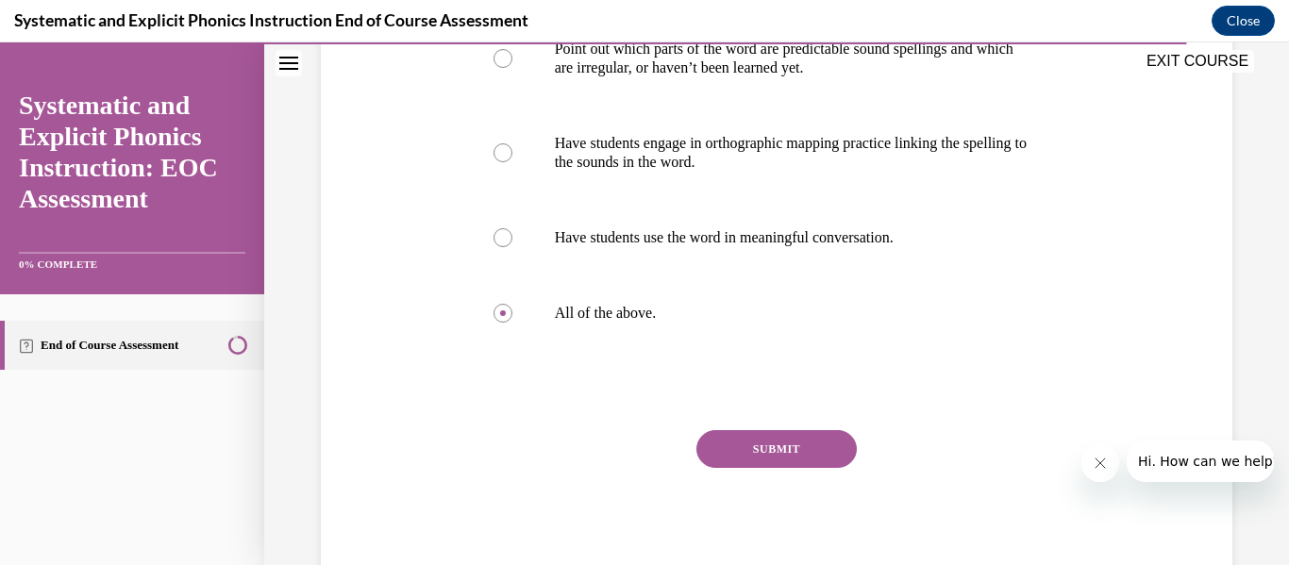
click at [825, 440] on button "SUBMIT" at bounding box center [776, 449] width 160 height 38
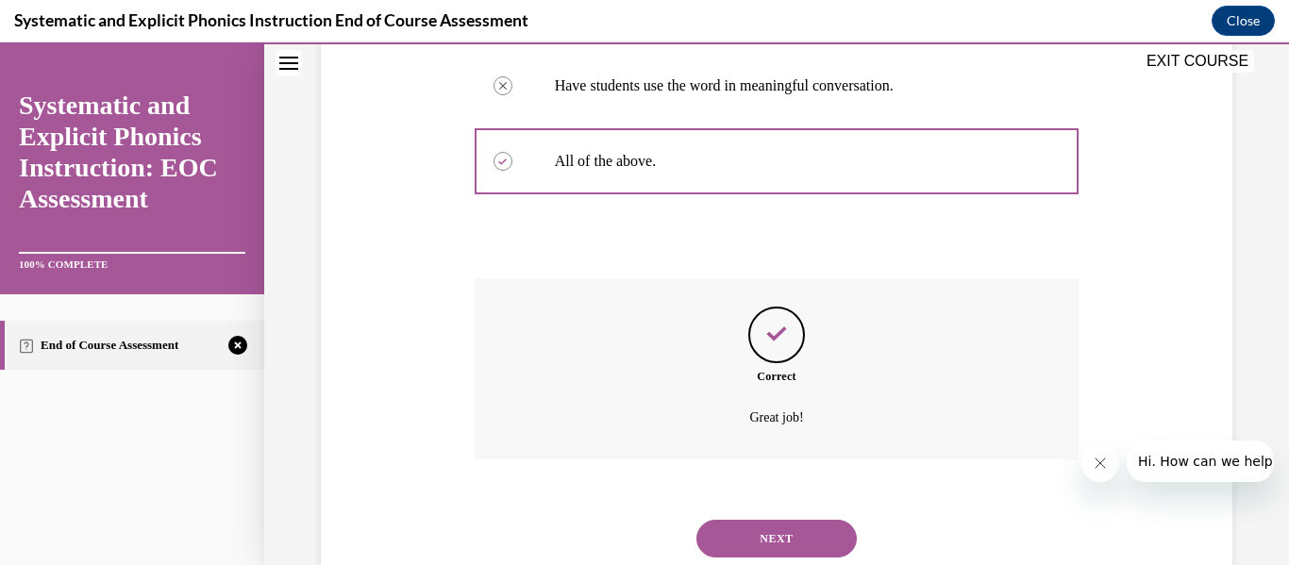
scroll to position [663, 0]
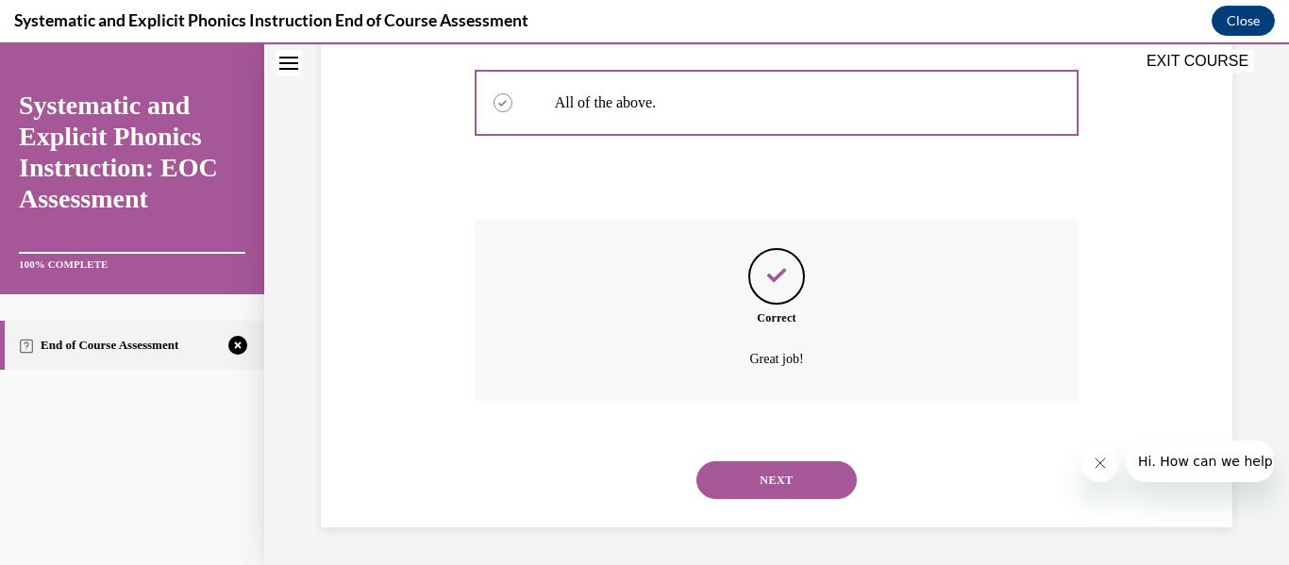
click at [752, 470] on button "NEXT" at bounding box center [776, 480] width 160 height 38
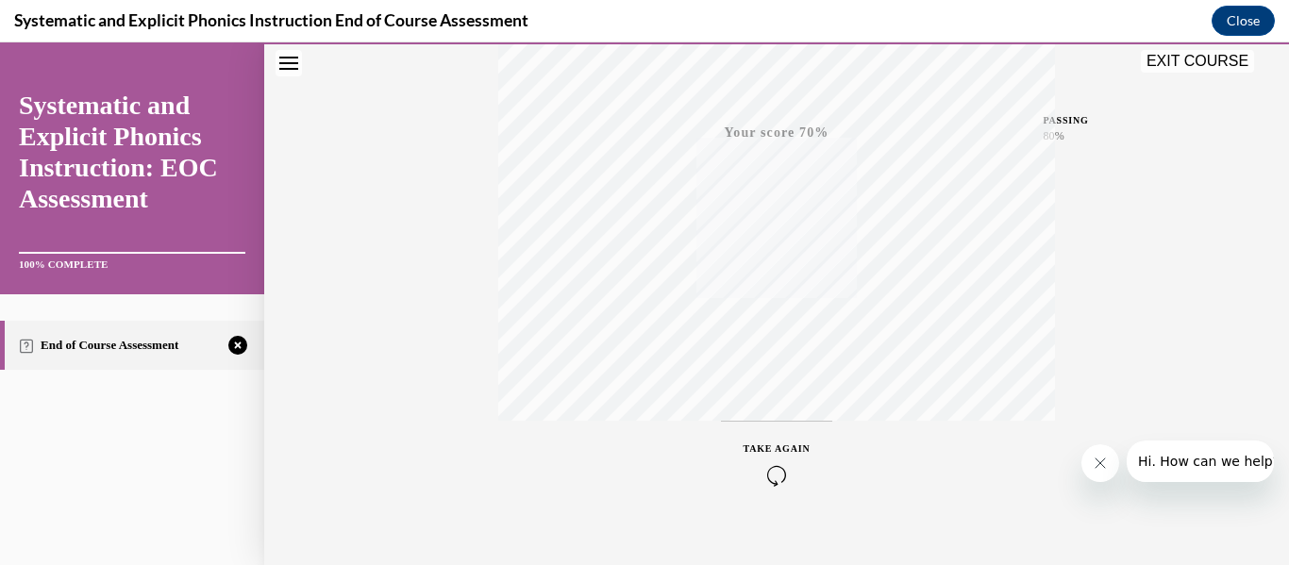
scroll to position [444, 0]
click at [1189, 65] on button "EXIT COURSE" at bounding box center [1197, 61] width 113 height 23
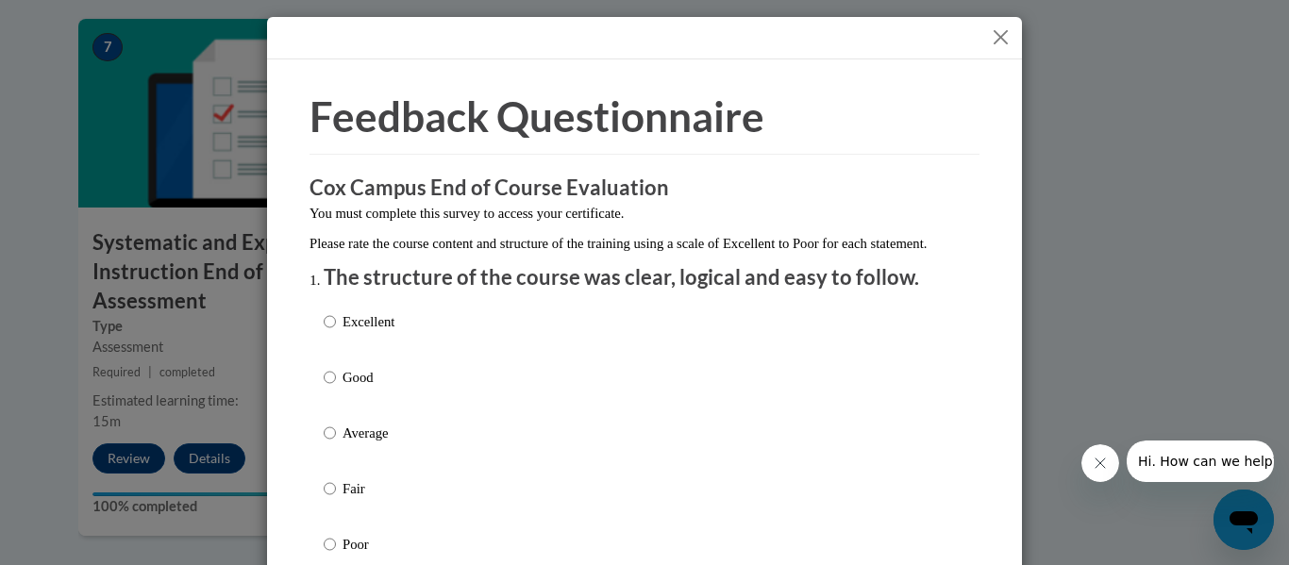
click at [1002, 36] on button "Close" at bounding box center [1001, 37] width 24 height 24
